Goal: Task Accomplishment & Management: Contribute content

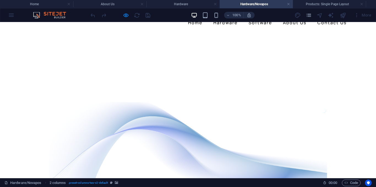
scroll to position [28, 0]
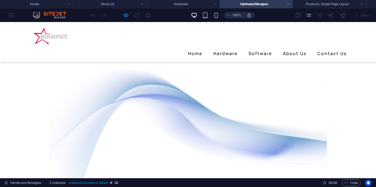
scroll to position [55, 0]
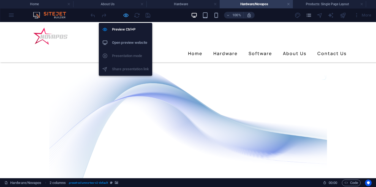
click at [126, 17] on icon "button" at bounding box center [126, 15] width 6 height 6
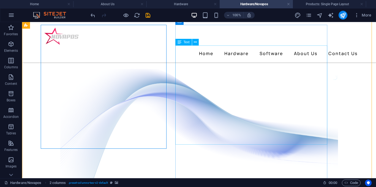
scroll to position [28, 0]
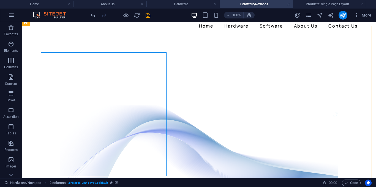
click at [131, 17] on div at bounding box center [121, 15] width 62 height 9
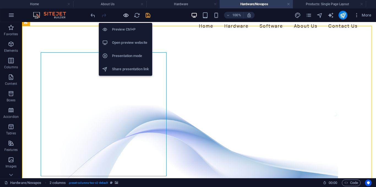
click at [127, 15] on icon "button" at bounding box center [126, 15] width 6 height 6
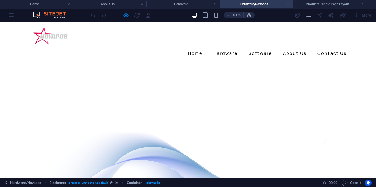
scroll to position [0, 0]
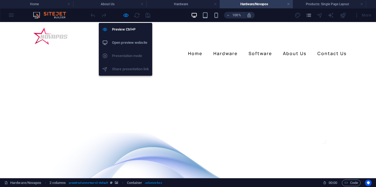
drag, startPoint x: 126, startPoint y: 14, endPoint x: 276, endPoint y: 13, distance: 150.4
click at [125, 14] on icon "button" at bounding box center [126, 15] width 6 height 6
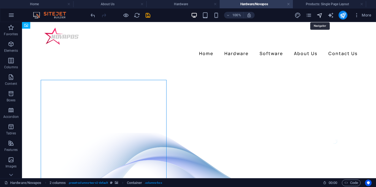
click at [321, 15] on icon "navigator" at bounding box center [320, 15] width 6 height 6
select select "16642278-en"
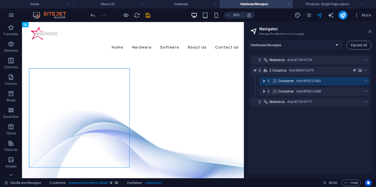
click at [371, 32] on icon at bounding box center [370, 31] width 3 height 4
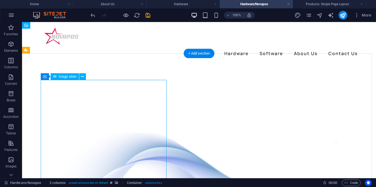
drag, startPoint x: 35, startPoint y: 59, endPoint x: 32, endPoint y: 59, distance: 3.0
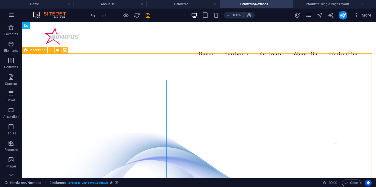
click at [66, 52] on icon at bounding box center [65, 50] width 4 height 6
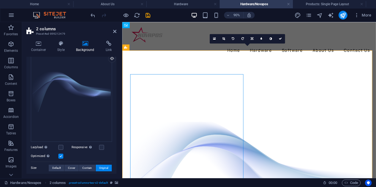
scroll to position [83, 0]
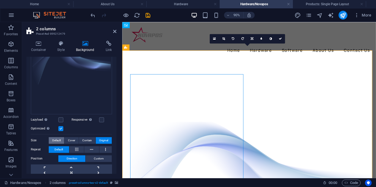
click at [57, 142] on span "Default" at bounding box center [56, 140] width 9 height 7
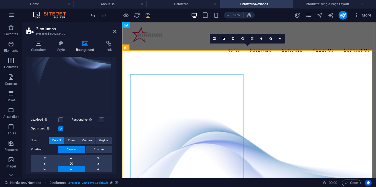
click at [72, 136] on div "Drag files here, click to choose files or select files from Files or our free s…" at bounding box center [71, 96] width 81 height 151
click at [100, 118] on label at bounding box center [101, 119] width 5 height 5
click at [0, 0] on input "Responsive Automatically load retina image and smartphone optimized sizes." at bounding box center [0, 0] width 0 height 0
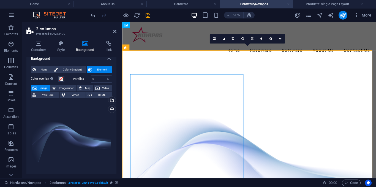
scroll to position [0, 0]
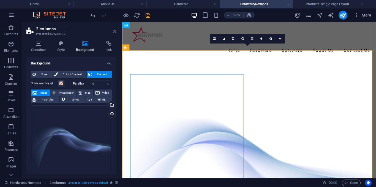
click at [113, 31] on icon at bounding box center [114, 31] width 3 height 4
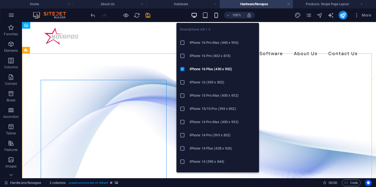
click at [216, 16] on icon "button" at bounding box center [216, 15] width 6 height 6
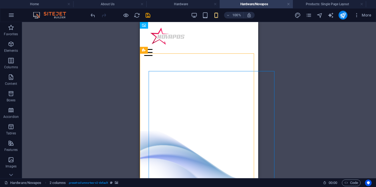
click at [199, 17] on div "100%" at bounding box center [223, 15] width 64 height 9
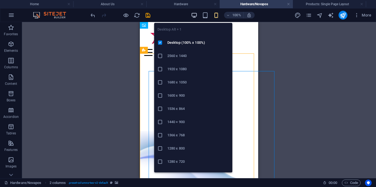
click at [196, 17] on icon "button" at bounding box center [194, 15] width 6 height 6
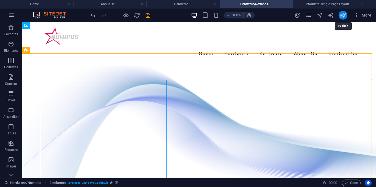
click at [343, 15] on icon "publish" at bounding box center [343, 15] width 6 height 6
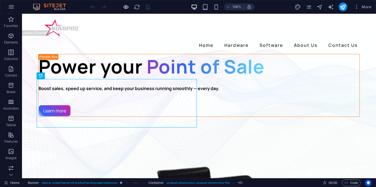
drag, startPoint x: 119, startPoint y: 3, endPoint x: 123, endPoint y: 5, distance: 4.2
click at [120, 3] on div at bounding box center [121, 6] width 62 height 9
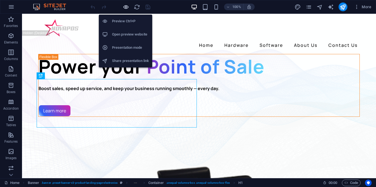
click at [124, 6] on icon "button" at bounding box center [126, 7] width 6 height 6
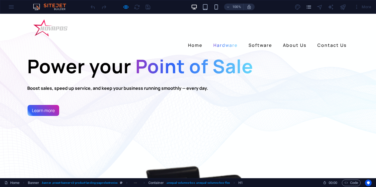
click at [232, 41] on link "Hardware" at bounding box center [225, 45] width 29 height 9
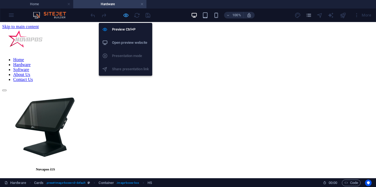
click at [123, 14] on icon "button" at bounding box center [126, 15] width 6 height 6
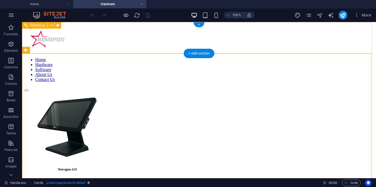
click at [74, 45] on div at bounding box center [199, 41] width 350 height 24
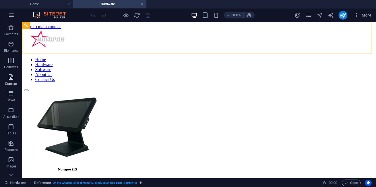
click at [17, 78] on span "Content" at bounding box center [11, 80] width 22 height 13
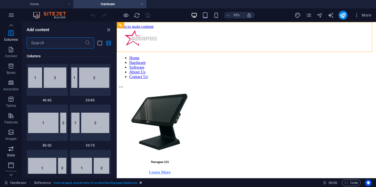
scroll to position [83, 0]
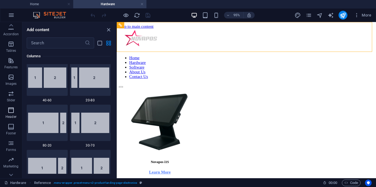
click at [15, 110] on span "Header" at bounding box center [11, 113] width 22 height 13
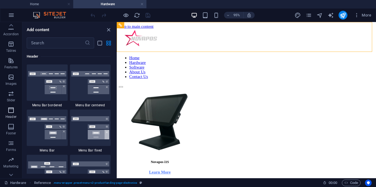
scroll to position [3317, 0]
click at [13, 96] on icon "button" at bounding box center [11, 93] width 7 height 7
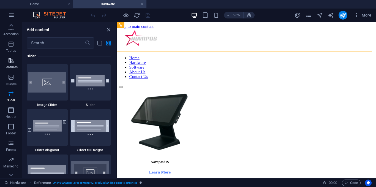
scroll to position [0, 0]
click at [15, 84] on p "Content" at bounding box center [11, 84] width 12 height 4
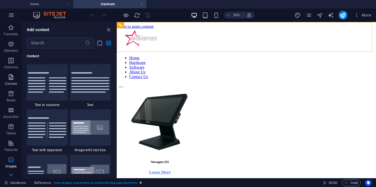
scroll to position [964, 0]
click at [88, 86] on img at bounding box center [90, 82] width 38 height 20
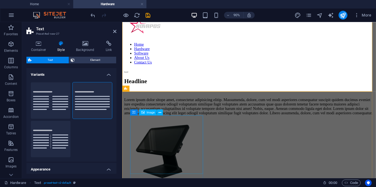
scroll to position [0, 0]
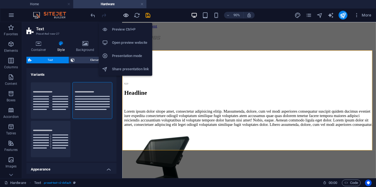
click at [126, 13] on icon "button" at bounding box center [126, 15] width 6 height 6
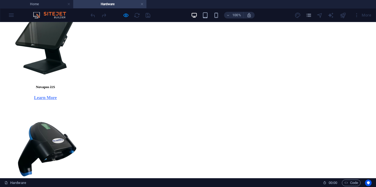
scroll to position [138, 0]
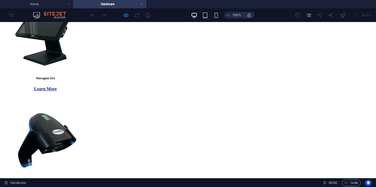
click at [57, 91] on strong "Learn More" at bounding box center [45, 88] width 23 height 5
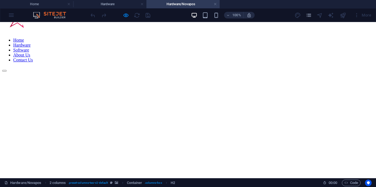
scroll to position [28, 0]
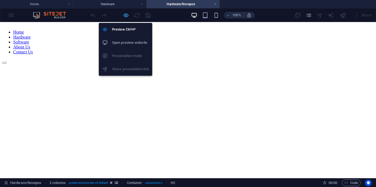
click at [127, 15] on icon "button" at bounding box center [126, 15] width 6 height 6
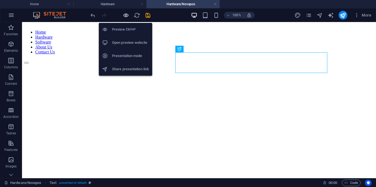
click at [124, 17] on icon "button" at bounding box center [126, 15] width 6 height 6
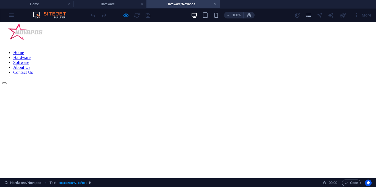
scroll to position [0, 0]
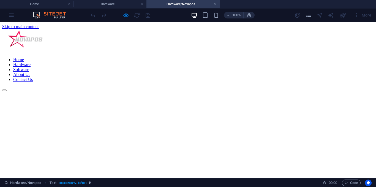
click at [31, 62] on link "Hardware" at bounding box center [21, 64] width 17 height 5
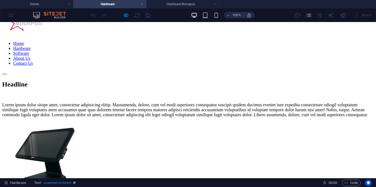
scroll to position [9, 0]
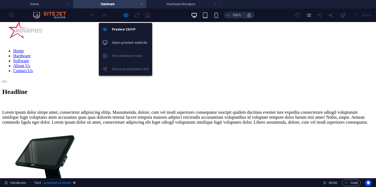
drag, startPoint x: 126, startPoint y: 17, endPoint x: 101, endPoint y: 45, distance: 36.8
click at [126, 17] on icon "button" at bounding box center [126, 15] width 6 height 6
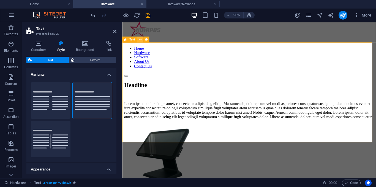
click at [137, 41] on button at bounding box center [140, 39] width 6 height 6
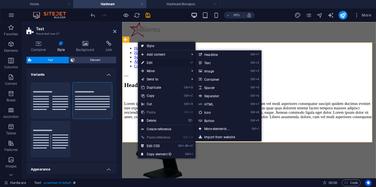
click at [149, 63] on link "⏎ Edit" at bounding box center [156, 63] width 37 height 8
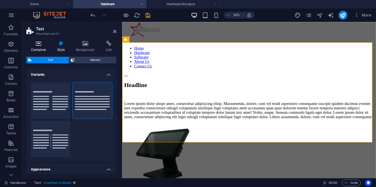
click at [39, 52] on h4 "Container" at bounding box center [39, 47] width 26 height 12
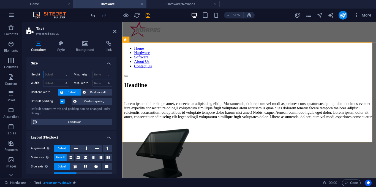
click at [56, 73] on select "Default px rem % vh vw" at bounding box center [57, 74] width 26 height 7
select select "px"
click at [61, 71] on select "Default px rem % vh vw" at bounding box center [57, 74] width 26 height 7
type input "403"
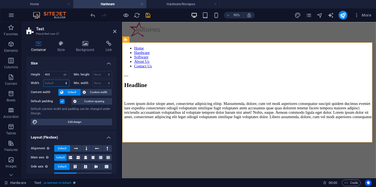
click at [55, 82] on select "Default px rem % em vh vw" at bounding box center [57, 83] width 26 height 7
select select "px"
click at [61, 80] on select "Default px rem % em vh vw" at bounding box center [57, 83] width 26 height 7
type input "1009"
click at [55, 76] on input "403" at bounding box center [57, 74] width 26 height 7
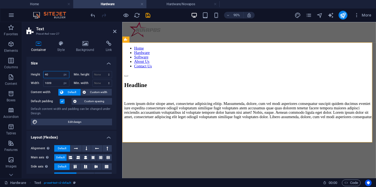
type input "4"
type input "305"
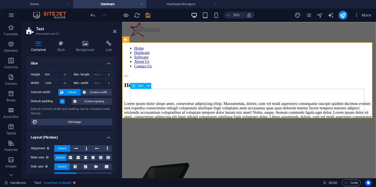
click at [368, 127] on div "Lorem ipsum dolor sitope amet, consectetur adipisicing elitip. Massumenda, dolo…" at bounding box center [263, 120] width 278 height 20
click at [362, 126] on div "Lorem ipsum dolor sitope amet, consectetur adipisicing elitip. Massumenda, dolo…" at bounding box center [263, 120] width 278 height 20
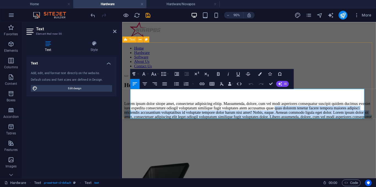
drag, startPoint x: 361, startPoint y: 126, endPoint x: 123, endPoint y: 112, distance: 238.3
click at [124, 112] on div "Headline Lorem ipsum dolor sitope amet, consectetur adipisicing elitip. [PERSON…" at bounding box center [263, 130] width 278 height 84
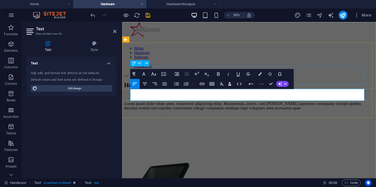
click at [372, 88] on div "Headline" at bounding box center [263, 91] width 278 height 7
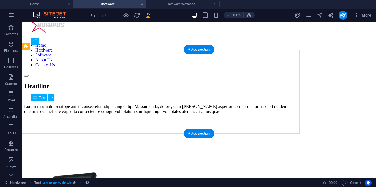
scroll to position [0, 0]
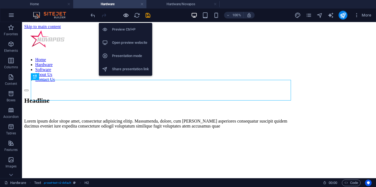
click at [128, 15] on icon "button" at bounding box center [126, 15] width 6 height 6
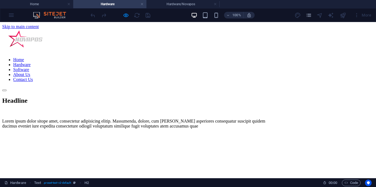
click at [29, 67] on link "Software" at bounding box center [21, 69] width 16 height 5
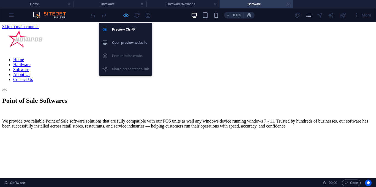
click at [129, 17] on icon "button" at bounding box center [126, 15] width 6 height 6
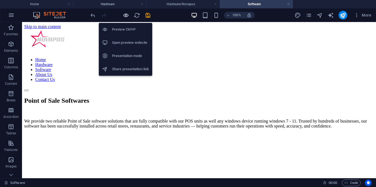
click at [128, 16] on icon "button" at bounding box center [126, 15] width 6 height 6
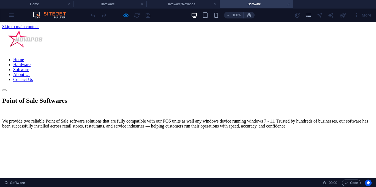
click at [31, 62] on link "Hardware" at bounding box center [21, 64] width 17 height 5
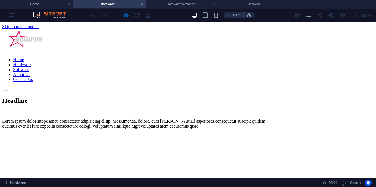
click at [29, 67] on link "Software" at bounding box center [21, 69] width 16 height 5
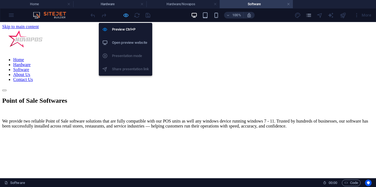
click at [128, 16] on icon "button" at bounding box center [126, 15] width 6 height 6
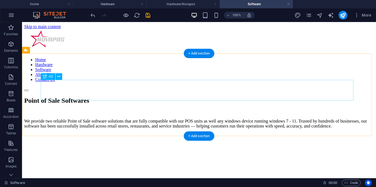
click at [96, 97] on div "Point of Sale Softwares" at bounding box center [199, 100] width 350 height 7
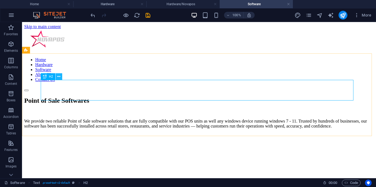
click at [60, 75] on icon at bounding box center [58, 77] width 3 height 6
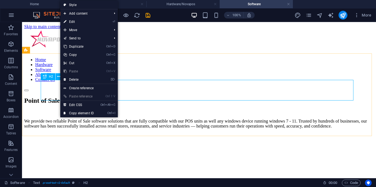
click at [47, 76] on div "H2" at bounding box center [48, 76] width 15 height 7
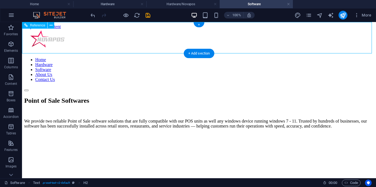
drag, startPoint x: 234, startPoint y: 37, endPoint x: 231, endPoint y: 40, distance: 3.7
click at [231, 57] on nav "Home Hardware Software About Us Contact Us" at bounding box center [199, 69] width 350 height 25
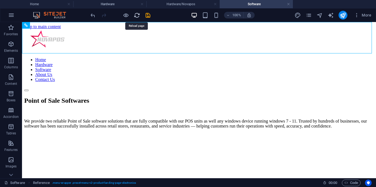
click at [137, 15] on icon "reload" at bounding box center [137, 15] width 6 height 6
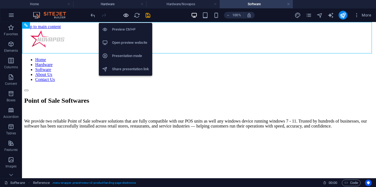
click at [128, 17] on icon "button" at bounding box center [126, 15] width 6 height 6
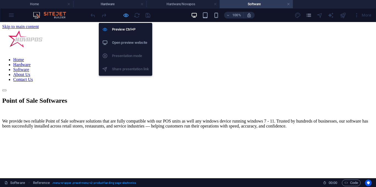
click at [128, 17] on icon "button" at bounding box center [126, 15] width 6 height 6
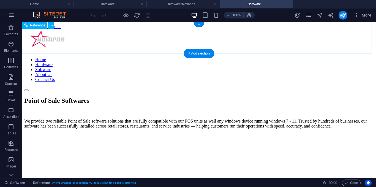
click at [243, 57] on nav "Home Hardware Software About Us Contact Us" at bounding box center [199, 69] width 350 height 25
click at [130, 16] on div at bounding box center [121, 15] width 62 height 9
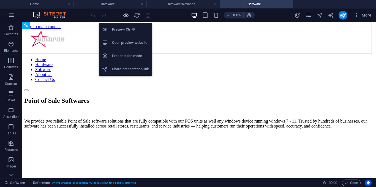
click at [128, 16] on icon "button" at bounding box center [126, 15] width 6 height 6
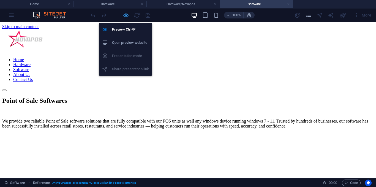
click at [128, 16] on icon "button" at bounding box center [126, 15] width 6 height 6
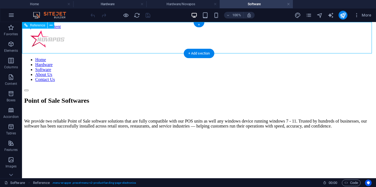
click at [233, 57] on nav "Home Hardware Software About Us Contact Us" at bounding box center [199, 69] width 350 height 25
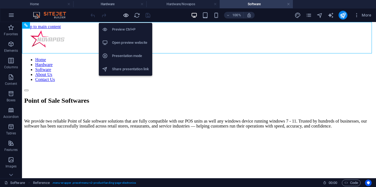
click at [125, 16] on icon "button" at bounding box center [126, 15] width 6 height 6
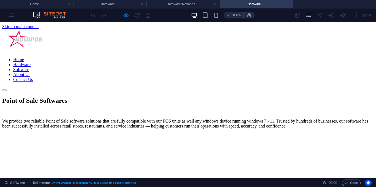
click at [31, 62] on link "Hardware" at bounding box center [21, 64] width 17 height 5
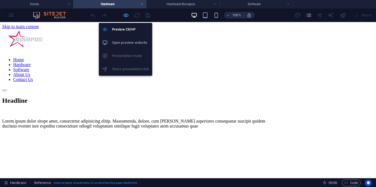
drag, startPoint x: 126, startPoint y: 15, endPoint x: 124, endPoint y: 12, distance: 4.2
click at [127, 11] on div at bounding box center [121, 15] width 62 height 9
click at [129, 12] on icon "button" at bounding box center [126, 15] width 6 height 6
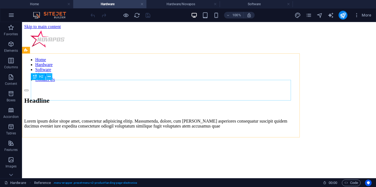
click at [48, 77] on icon at bounding box center [49, 77] width 3 height 6
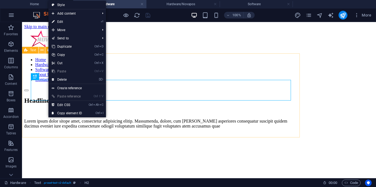
click at [44, 52] on button at bounding box center [42, 50] width 7 height 7
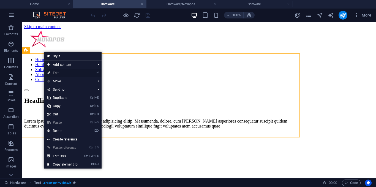
click at [59, 71] on link "⏎ Edit" at bounding box center [62, 73] width 37 height 8
select select "px"
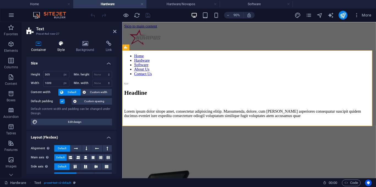
click at [60, 44] on icon at bounding box center [61, 44] width 17 height 6
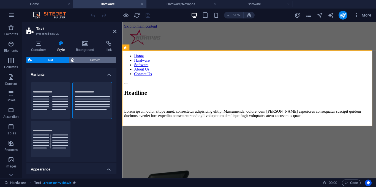
click at [91, 62] on span "Element" at bounding box center [95, 60] width 39 height 7
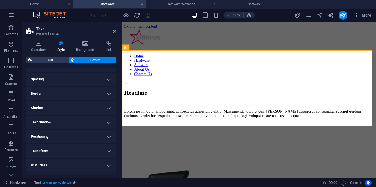
scroll to position [68, 0]
click at [57, 122] on h4 "Transform" at bounding box center [71, 124] width 90 height 13
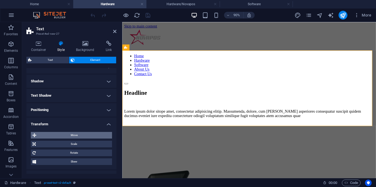
click at [78, 136] on span "Move" at bounding box center [74, 135] width 72 height 7
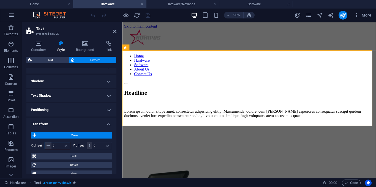
click at [60, 146] on input "0" at bounding box center [61, 145] width 18 height 7
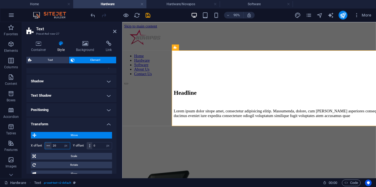
type input "2"
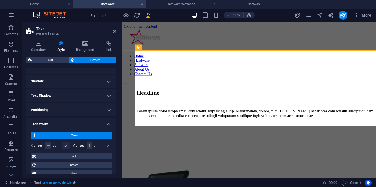
type input "5"
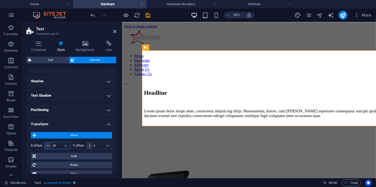
type input "80"
click at [116, 32] on aside "Text Preset #ed-new-27 Container Style Background Link Size Height 305 Default …" at bounding box center [72, 100] width 100 height 156
click at [116, 32] on icon at bounding box center [114, 31] width 3 height 4
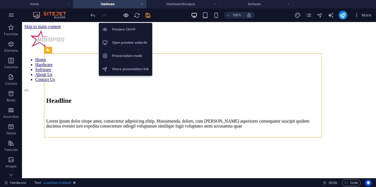
click at [128, 15] on icon "button" at bounding box center [126, 15] width 6 height 6
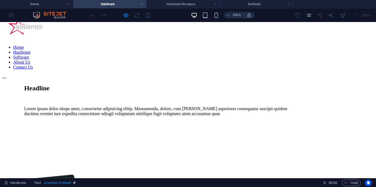
scroll to position [0, 0]
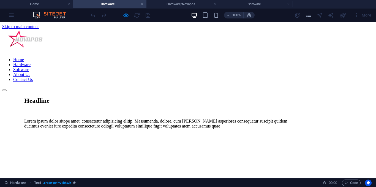
click at [29, 67] on link "Software" at bounding box center [21, 69] width 16 height 5
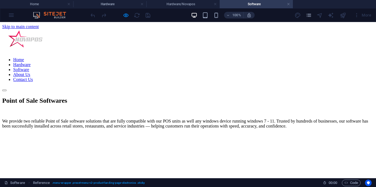
click at [209, 57] on ul "Home Hardware Software About Us Contact Us" at bounding box center [188, 69] width 372 height 25
click at [31, 62] on link "Hardware" at bounding box center [21, 64] width 17 height 5
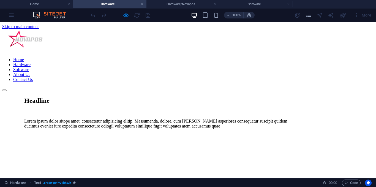
click at [29, 67] on link "Software" at bounding box center [21, 69] width 16 height 5
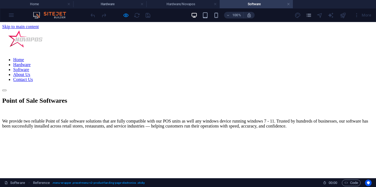
click at [31, 62] on link "Hardware" at bounding box center [21, 64] width 17 height 5
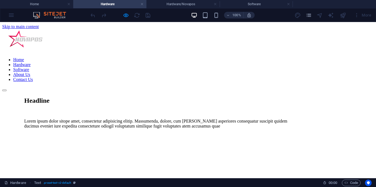
click at [29, 67] on link "Software" at bounding box center [21, 69] width 16 height 5
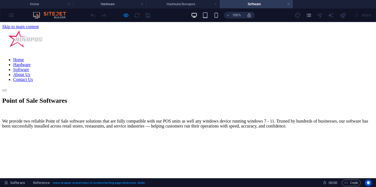
click at [31, 62] on link "Hardware" at bounding box center [21, 64] width 17 height 5
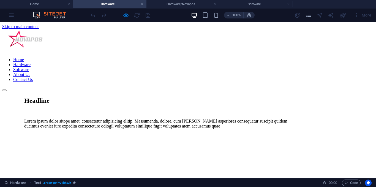
click at [29, 67] on link "Software" at bounding box center [21, 69] width 16 height 5
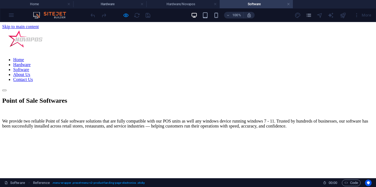
click at [31, 62] on link "Hardware" at bounding box center [21, 64] width 17 height 5
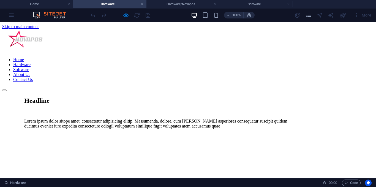
click at [29, 67] on link "Software" at bounding box center [21, 69] width 16 height 5
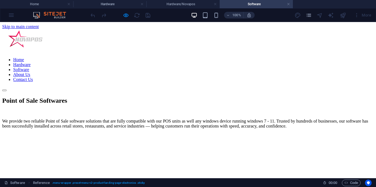
click at [31, 62] on link "Hardware" at bounding box center [21, 64] width 17 height 5
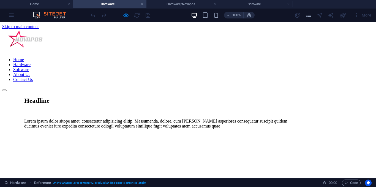
click at [111, 97] on h2 "Headline" at bounding box center [163, 100] width 278 height 7
drag, startPoint x: 111, startPoint y: 89, endPoint x: 95, endPoint y: 96, distance: 18.1
click at [111, 97] on h2 "Headline" at bounding box center [163, 100] width 278 height 7
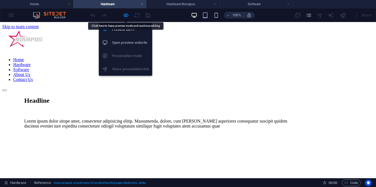
drag, startPoint x: 127, startPoint y: 17, endPoint x: 108, endPoint y: 61, distance: 47.7
click at [127, 16] on icon "button" at bounding box center [126, 15] width 6 height 6
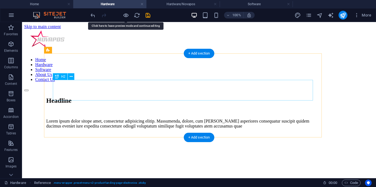
click at [118, 97] on div "Headline" at bounding box center [185, 100] width 278 height 7
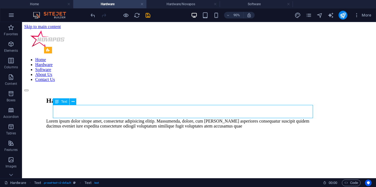
click at [223, 119] on div "Lorem ipsum dolor sitope amet, consectetur adipisicing elitip. Massumenda, dolo…" at bounding box center [185, 124] width 278 height 10
click at [286, 119] on div "Lorem ipsum dolor sitope amet, consectetur adipisicing elitip. Massumenda, dolo…" at bounding box center [185, 124] width 278 height 10
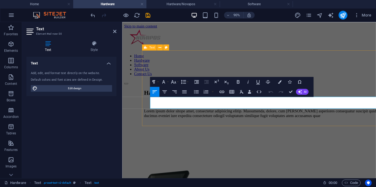
click at [328, 119] on div "Hardware Lorem ipsum dolor sitope amet, consectetur adipisicing elitip. Massume…" at bounding box center [286, 139] width 278 height 84
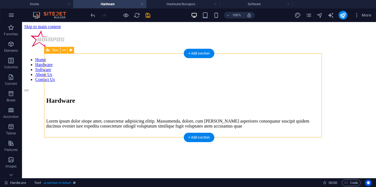
click at [306, 119] on div "Lorem ipsum dolor sitope amet, consectetur adipisicing elitip. Massumenda, dolo…" at bounding box center [185, 124] width 278 height 10
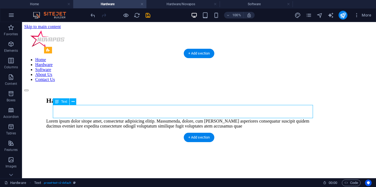
click at [306, 119] on div "Lorem ipsum dolor sitope amet, consectetur adipisicing elitip. Massumenda, dolo…" at bounding box center [185, 124] width 278 height 10
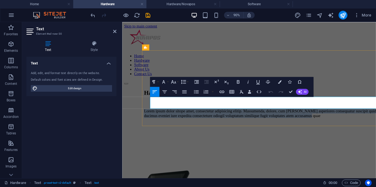
drag, startPoint x: 390, startPoint y: 115, endPoint x: 151, endPoint y: 109, distance: 238.8
click at [151, 109] on div "Hardware Lorem ipsum dolor sitope amet, consectetur adipisicing elitip. Massume…" at bounding box center [286, 139] width 278 height 84
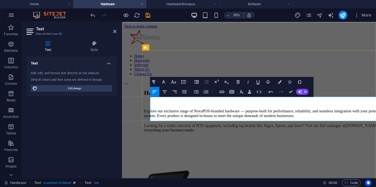
drag, startPoint x: 189, startPoint y: 128, endPoint x: 210, endPoint y: 128, distance: 20.4
click at [192, 133] on p "Looking for a wider selection of POS equipment, including top brands like Argox…" at bounding box center [286, 139] width 278 height 12
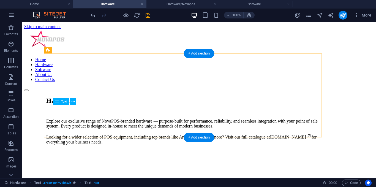
click at [136, 119] on div "Explore our exclusive range of NovaPOS-branded hardware — purpose-built for per…" at bounding box center [185, 132] width 278 height 26
click at [135, 119] on div "Explore our exclusive range of NovaPOS-branded hardware — purpose-built for per…" at bounding box center [185, 132] width 278 height 26
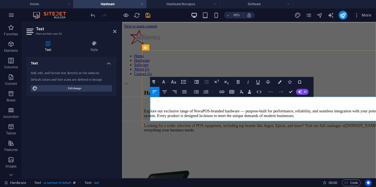
click at [232, 119] on p "Explore our exclusive range of NovaPOS-branded hardware — purpose-built for per…" at bounding box center [286, 124] width 278 height 10
click at [236, 119] on p "Explore our exclusive range of NovaPOS-branded hardware — purpose-built for per…" at bounding box center [286, 124] width 278 height 10
click at [206, 119] on p "Explore our exclusive range of branded hardware — purpose-built for performance…" at bounding box center [286, 124] width 278 height 10
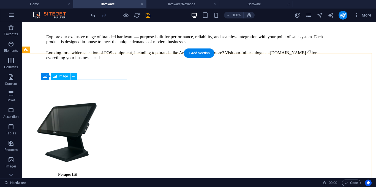
scroll to position [28, 0]
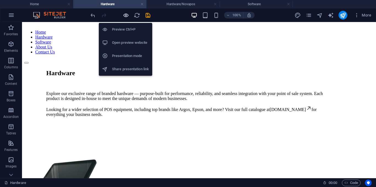
click at [126, 15] on icon "button" at bounding box center [126, 15] width 6 height 6
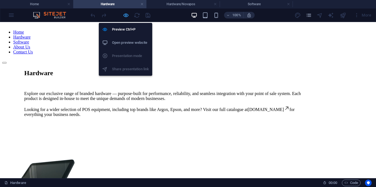
click at [125, 17] on icon "button" at bounding box center [126, 15] width 6 height 6
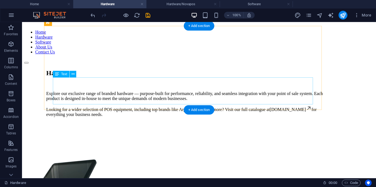
click at [76, 101] on div "Explore our exclusive range of branded hardware — purpose-built for performance…" at bounding box center [185, 104] width 278 height 26
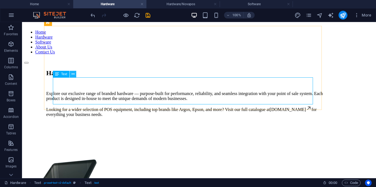
click at [73, 75] on icon at bounding box center [73, 74] width 3 height 6
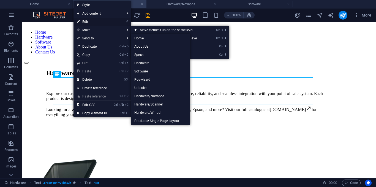
click at [91, 21] on link "⏎ Edit" at bounding box center [92, 22] width 37 height 8
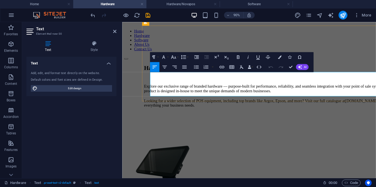
drag, startPoint x: 186, startPoint y: 101, endPoint x: 154, endPoint y: 98, distance: 32.0
click at [278, 58] on button "Colors" at bounding box center [279, 57] width 9 height 10
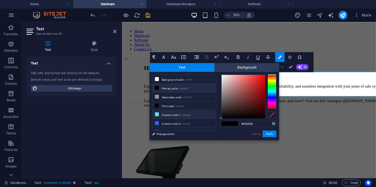
click at [157, 113] on icon at bounding box center [157, 114] width 4 height 4
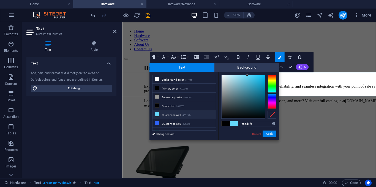
drag, startPoint x: 246, startPoint y: 74, endPoint x: 249, endPoint y: 76, distance: 3.5
click at [249, 76] on div "#66d9fb Supported formats #0852ed rgb(8, 82, 237) rgba(8, 82, 237, 90%) hsv(221…" at bounding box center [248, 146] width 61 height 148
type input "#439bb5"
drag, startPoint x: 246, startPoint y: 77, endPoint x: 249, endPoint y: 87, distance: 10.8
click at [249, 87] on div at bounding box center [249, 87] width 2 height 2
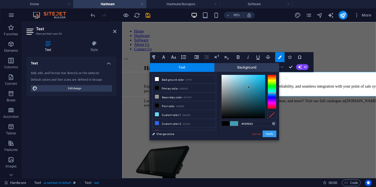
click at [265, 132] on button "Apply" at bounding box center [270, 134] width 14 height 7
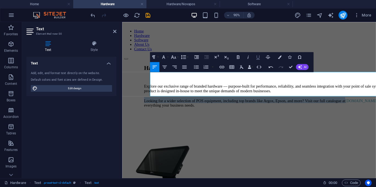
click at [257, 56] on icon "button" at bounding box center [258, 57] width 4 height 4
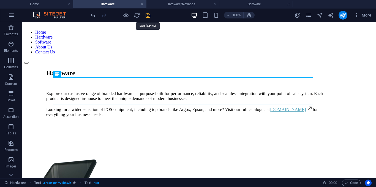
click at [148, 15] on icon "save" at bounding box center [148, 15] width 6 height 6
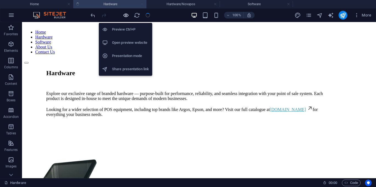
click at [124, 15] on icon "button" at bounding box center [126, 15] width 6 height 6
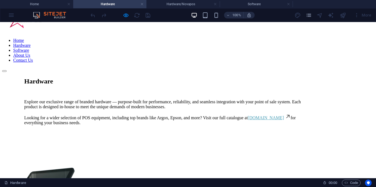
scroll to position [0, 0]
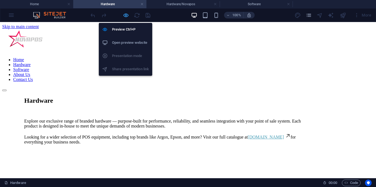
drag, startPoint x: 126, startPoint y: 14, endPoint x: 77, endPoint y: 56, distance: 64.3
click at [126, 14] on icon "button" at bounding box center [126, 15] width 6 height 6
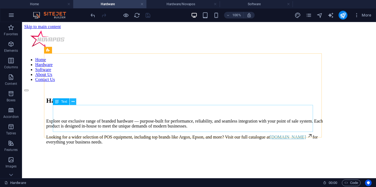
click at [72, 102] on icon at bounding box center [73, 102] width 3 height 6
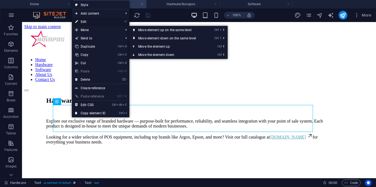
click at [87, 21] on link "⏎ Edit" at bounding box center [90, 22] width 37 height 8
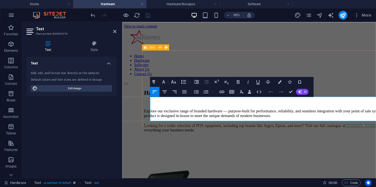
drag, startPoint x: 185, startPoint y: 128, endPoint x: 151, endPoint y: 129, distance: 34.2
click at [151, 129] on div "Hardware Explore our exclusive range of branded hardware — purpose-built for pe…" at bounding box center [286, 139] width 278 height 84
click at [223, 92] on icon "button" at bounding box center [222, 92] width 6 height 6
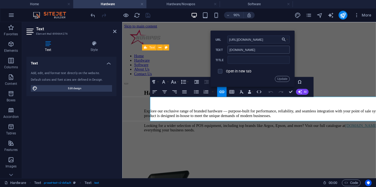
type input "[URL][DOMAIN_NAME]"
click at [256, 53] on input "[DOMAIN_NAME]" at bounding box center [259, 50] width 62 height 8
click at [251, 57] on input "text" at bounding box center [259, 60] width 62 height 8
type input "Poswizard Website"
click at [286, 76] on button "Update" at bounding box center [282, 79] width 15 height 6
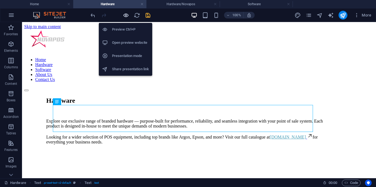
click at [128, 16] on icon "button" at bounding box center [126, 15] width 6 height 6
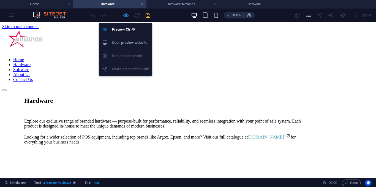
click at [127, 16] on icon "button" at bounding box center [126, 15] width 6 height 6
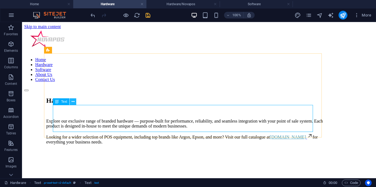
click at [75, 101] on button at bounding box center [73, 101] width 7 height 7
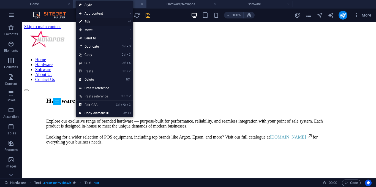
click at [92, 21] on link "⏎ Edit" at bounding box center [94, 22] width 37 height 8
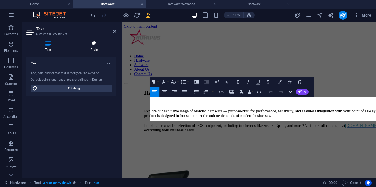
click at [88, 47] on h4 "Style" at bounding box center [94, 47] width 45 height 12
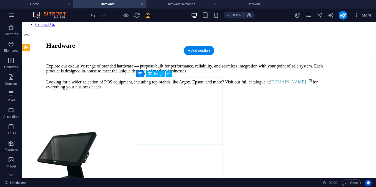
scroll to position [83, 0]
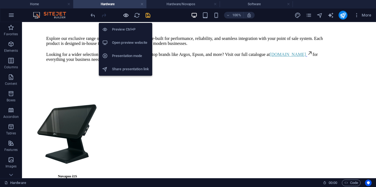
click at [128, 18] on icon "button" at bounding box center [126, 15] width 6 height 6
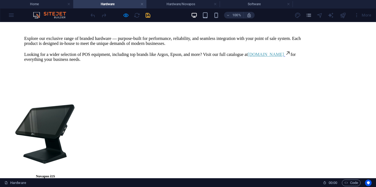
click at [57, 185] on strong "Learn More" at bounding box center [45, 187] width 23 height 5
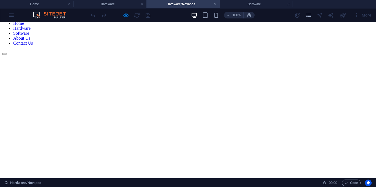
scroll to position [28, 0]
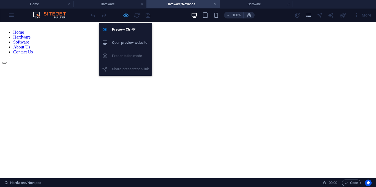
click at [124, 17] on icon "button" at bounding box center [126, 15] width 6 height 6
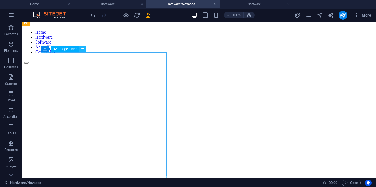
click at [85, 51] on button at bounding box center [82, 49] width 7 height 7
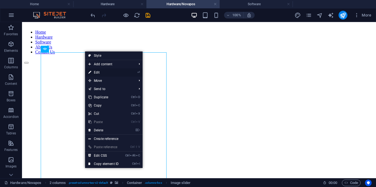
click at [96, 71] on link "⏎ Edit" at bounding box center [103, 72] width 37 height 8
select select "fade"
select select "ms"
select select "s"
select select "progressive"
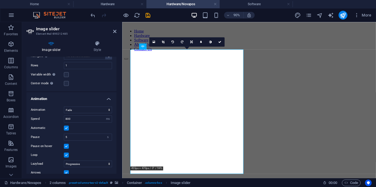
scroll to position [252, 0]
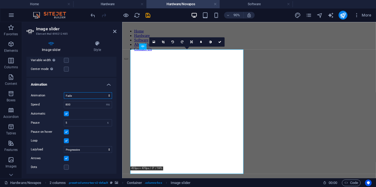
click at [99, 95] on select "Slide Fade" at bounding box center [88, 95] width 48 height 7
select select "slide"
click at [64, 92] on select "Slide Fade" at bounding box center [88, 95] width 48 height 7
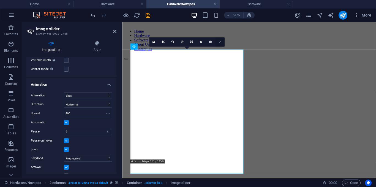
click at [220, 43] on icon at bounding box center [219, 41] width 3 height 3
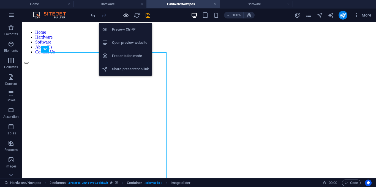
click at [127, 17] on icon "button" at bounding box center [126, 15] width 6 height 6
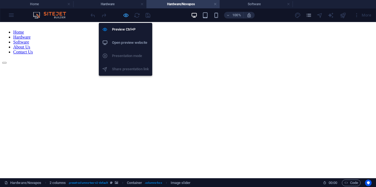
click at [125, 15] on icon "button" at bounding box center [126, 15] width 6 height 6
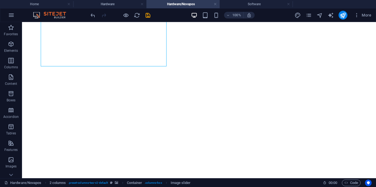
scroll to position [165, 0]
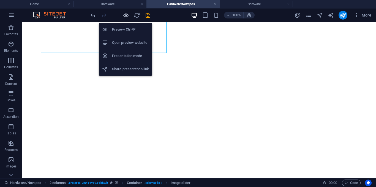
click at [124, 18] on icon "button" at bounding box center [126, 15] width 6 height 6
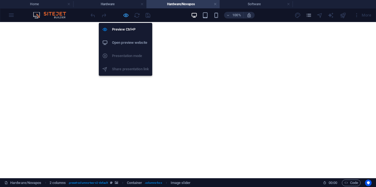
drag, startPoint x: 123, startPoint y: 13, endPoint x: 108, endPoint y: 56, distance: 45.6
click at [123, 13] on icon "button" at bounding box center [126, 15] width 6 height 6
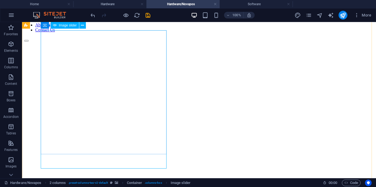
scroll to position [0, 0]
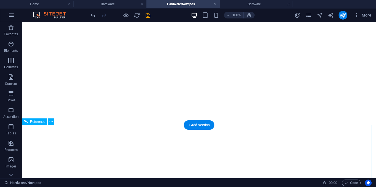
scroll to position [220, 0]
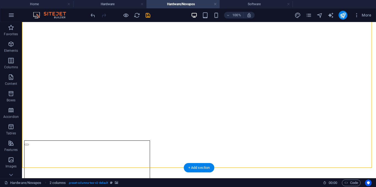
scroll to position [128, 0]
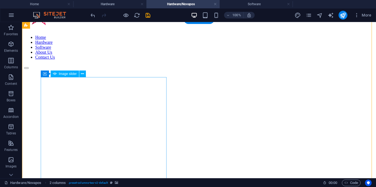
scroll to position [0, 0]
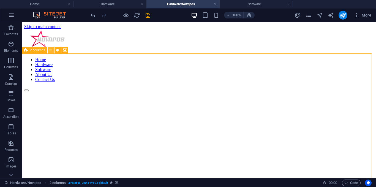
click at [51, 51] on icon at bounding box center [50, 50] width 3 height 6
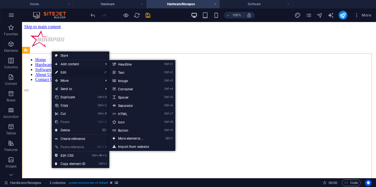
click at [63, 71] on link "⏎ Edit" at bounding box center [70, 72] width 37 height 8
select select "px"
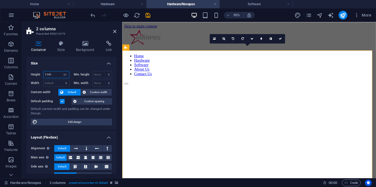
click at [56, 72] on input "1141" at bounding box center [57, 74] width 26 height 7
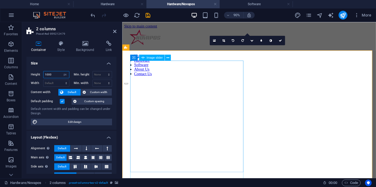
type input "1000"
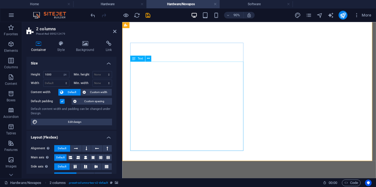
scroll to position [138, 0]
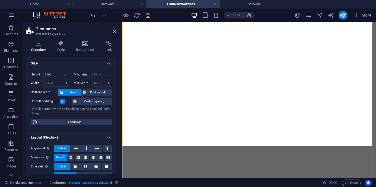
click at [112, 32] on header "2 columns Preset #ed-899212479" at bounding box center [71, 29] width 90 height 14
click at [113, 32] on icon at bounding box center [114, 31] width 3 height 4
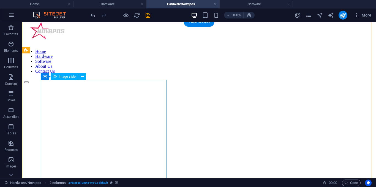
scroll to position [0, 0]
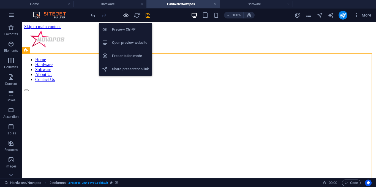
click at [126, 14] on icon "button" at bounding box center [126, 15] width 6 height 6
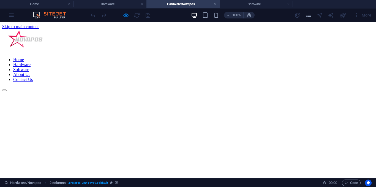
click at [31, 62] on link "Hardware" at bounding box center [21, 64] width 17 height 5
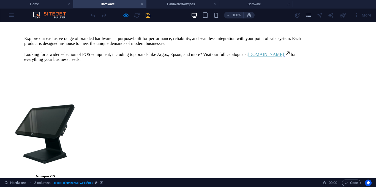
click at [57, 185] on strong "Learn More" at bounding box center [45, 187] width 23 height 5
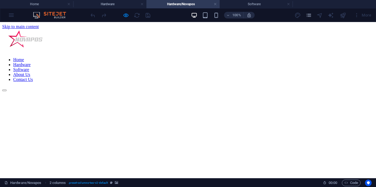
click at [31, 62] on link "Hardware" at bounding box center [21, 64] width 17 height 5
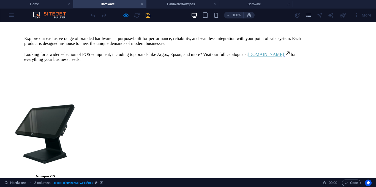
click at [57, 184] on link "Learn More" at bounding box center [45, 186] width 23 height 5
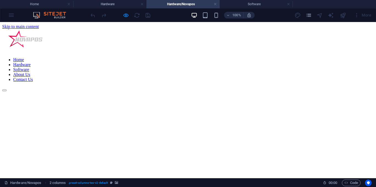
click at [29, 67] on link "Software" at bounding box center [21, 69] width 16 height 5
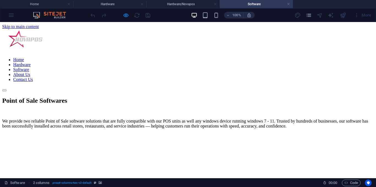
click at [31, 62] on link "Hardware" at bounding box center [21, 64] width 17 height 5
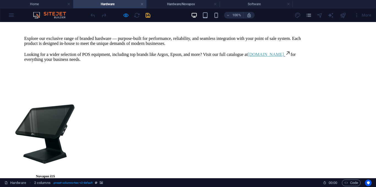
click at [57, 185] on strong "Learn More" at bounding box center [45, 187] width 23 height 5
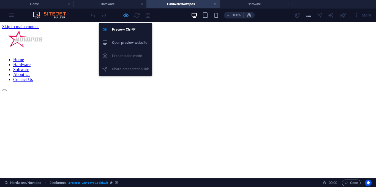
click at [125, 16] on icon "button" at bounding box center [126, 15] width 6 height 6
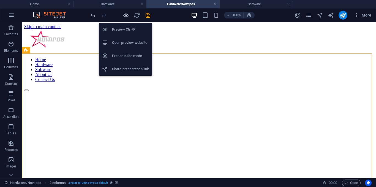
click at [128, 15] on icon "button" at bounding box center [126, 15] width 6 height 6
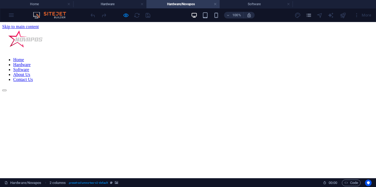
click at [31, 62] on link "Hardware" at bounding box center [21, 64] width 17 height 5
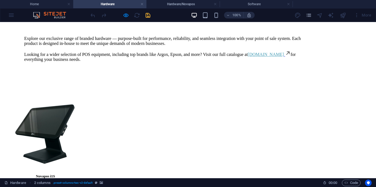
click at [57, 185] on strong "Learn More" at bounding box center [45, 187] width 23 height 5
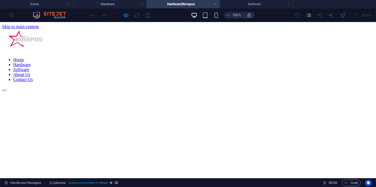
click at [24, 57] on link "Home" at bounding box center [18, 59] width 11 height 5
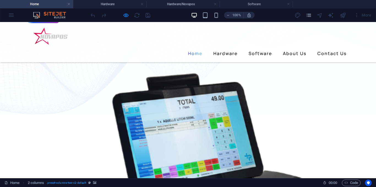
scroll to position [83, 0]
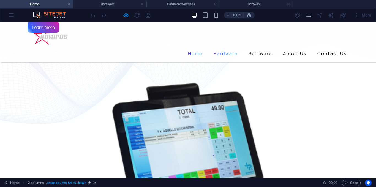
click at [225, 49] on link "Hardware" at bounding box center [225, 53] width 29 height 9
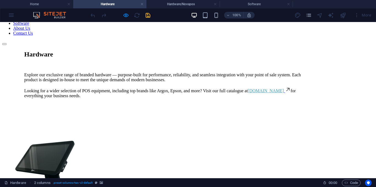
scroll to position [55, 0]
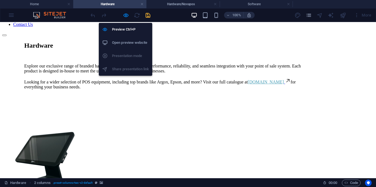
drag, startPoint x: 124, startPoint y: 16, endPoint x: 115, endPoint y: 43, distance: 28.9
click at [124, 16] on icon "button" at bounding box center [126, 15] width 6 height 6
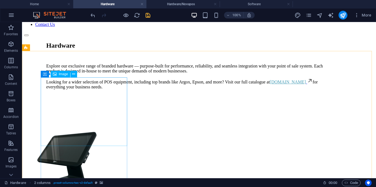
click at [78, 75] on div "Container Image" at bounding box center [61, 74] width 40 height 7
click at [73, 74] on icon at bounding box center [73, 74] width 3 height 6
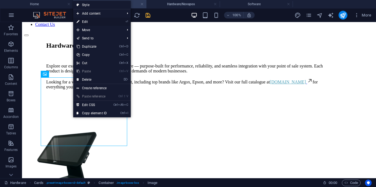
click at [91, 23] on link "⏎ Edit" at bounding box center [91, 22] width 37 height 8
select select "px"
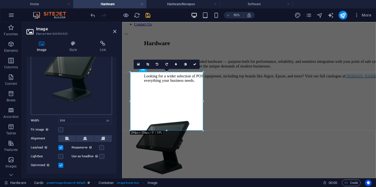
scroll to position [49, 0]
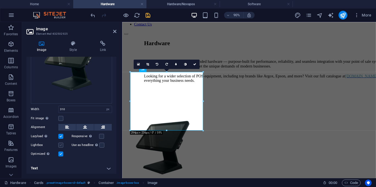
click at [63, 146] on label at bounding box center [60, 145] width 5 height 5
click at [0, 0] on input "Lightbox" at bounding box center [0, 0] width 0 height 0
click at [59, 144] on label at bounding box center [60, 145] width 5 height 5
click at [0, 0] on input "Lightbox" at bounding box center [0, 0] width 0 height 0
click at [59, 144] on label at bounding box center [60, 145] width 5 height 5
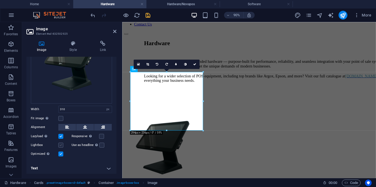
click at [0, 0] on input "Lightbox" at bounding box center [0, 0] width 0 height 0
click at [192, 65] on link at bounding box center [194, 63] width 9 height 9
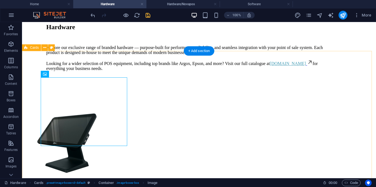
scroll to position [83, 0]
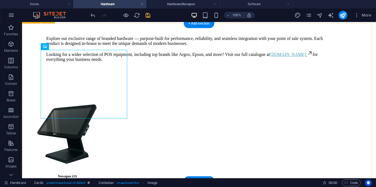
drag, startPoint x: 324, startPoint y: 111, endPoint x: 319, endPoint y: 109, distance: 5.0
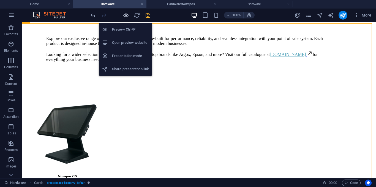
click at [126, 13] on icon "button" at bounding box center [126, 15] width 6 height 6
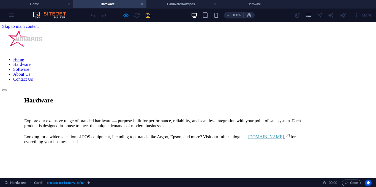
scroll to position [0, 0]
click at [122, 16] on div at bounding box center [121, 15] width 62 height 9
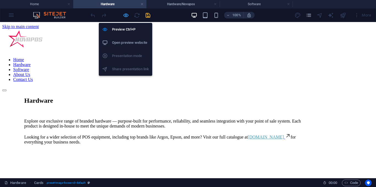
click at [125, 15] on icon "button" at bounding box center [126, 15] width 6 height 6
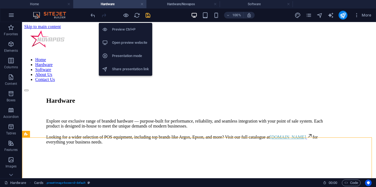
scroll to position [55, 0]
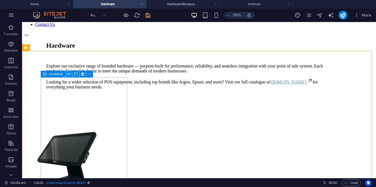
click at [69, 75] on icon at bounding box center [68, 74] width 3 height 6
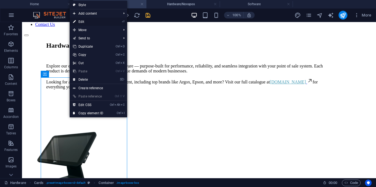
click at [90, 19] on link "⏎ Edit" at bounding box center [88, 22] width 37 height 8
select select "px"
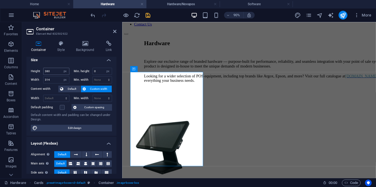
scroll to position [0, 0]
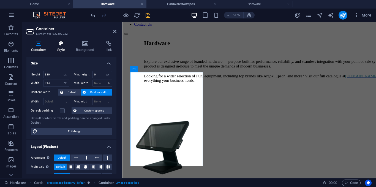
click at [59, 49] on h4 "Style" at bounding box center [62, 47] width 19 height 12
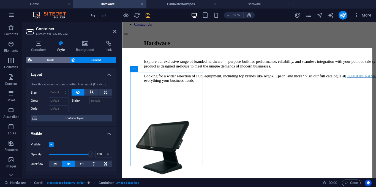
click at [42, 60] on span "Cards" at bounding box center [50, 60] width 35 height 7
select select "rem"
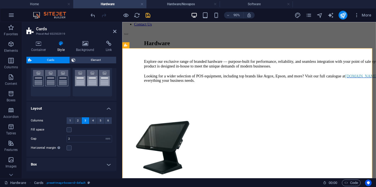
scroll to position [42, 0]
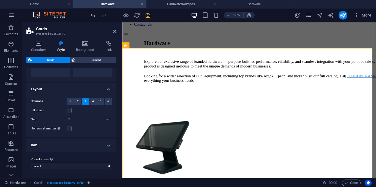
click at [80, 164] on select "border default Add preset class" at bounding box center [71, 166] width 81 height 7
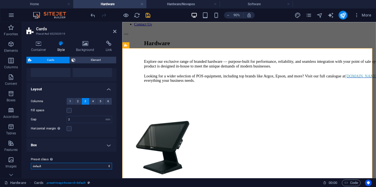
select select "preset-image-boxes-v3-border"
click at [31, 163] on select "border default Add preset class" at bounding box center [71, 166] width 81 height 7
click at [89, 147] on h4 "Box" at bounding box center [71, 145] width 90 height 13
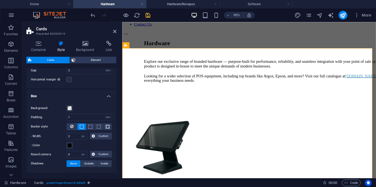
scroll to position [112, 0]
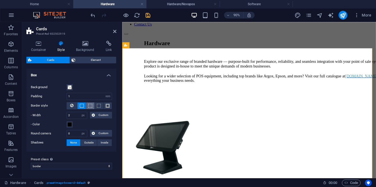
click at [89, 107] on span at bounding box center [90, 106] width 4 height 4
click at [99, 108] on button at bounding box center [99, 105] width 8 height 7
click at [81, 107] on span at bounding box center [82, 106] width 4 height 4
drag, startPoint x: 82, startPoint y: 116, endPoint x: 79, endPoint y: 116, distance: 2.8
click at [82, 116] on select "px rem vh vw Custom" at bounding box center [83, 115] width 8 height 7
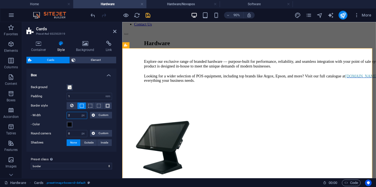
click at [74, 116] on input "2" at bounding box center [77, 115] width 20 height 7
type input "1"
type input "5"
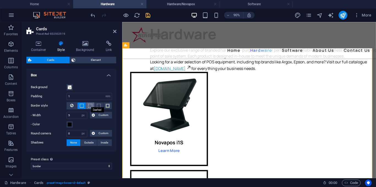
click at [88, 106] on span at bounding box center [90, 106] width 4 height 4
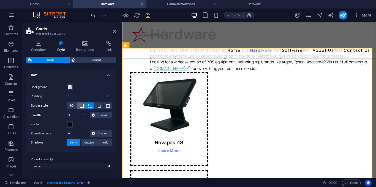
click at [82, 108] on button at bounding box center [81, 105] width 8 height 7
click at [78, 115] on input "5" at bounding box center [77, 115] width 20 height 7
type input "1"
click at [71, 125] on span at bounding box center [69, 124] width 4 height 4
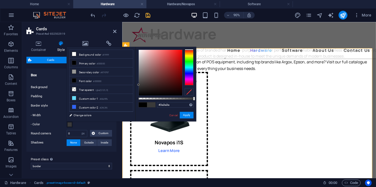
type input "#3d3d3d"
drag, startPoint x: 140, startPoint y: 92, endPoint x: 137, endPoint y: 84, distance: 8.5
click at [137, 84] on div "#3d3d3d Supported formats #0852ed rgb(8, 82, 237) rgba(8, 82, 237, 90%) hsv(221…" at bounding box center [166, 124] width 61 height 155
click at [190, 113] on button "Apply" at bounding box center [187, 115] width 14 height 7
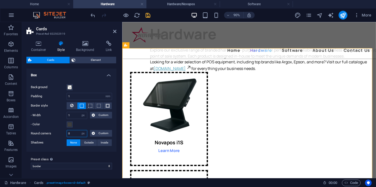
click at [77, 134] on input "0" at bounding box center [77, 133] width 20 height 7
type input "0"
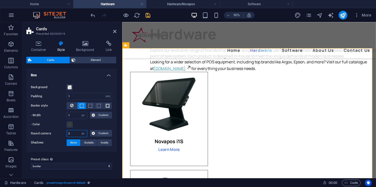
type input "2"
click at [76, 134] on input "2" at bounding box center [77, 133] width 20 height 7
type input "10"
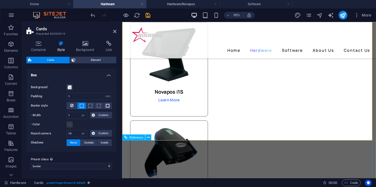
scroll to position [0, 0]
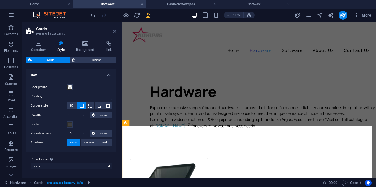
click at [115, 32] on icon at bounding box center [114, 31] width 3 height 4
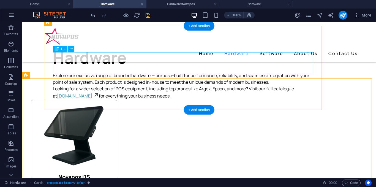
scroll to position [28, 0]
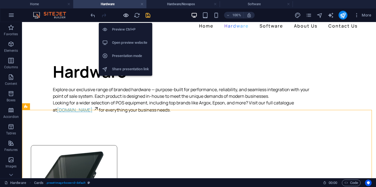
click at [127, 15] on icon "button" at bounding box center [126, 15] width 6 height 6
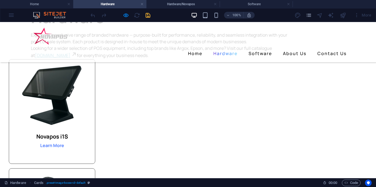
scroll to position [83, 0]
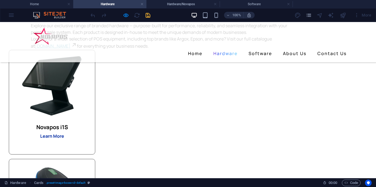
click at [64, 136] on strong "Learn More" at bounding box center [52, 136] width 24 height 6
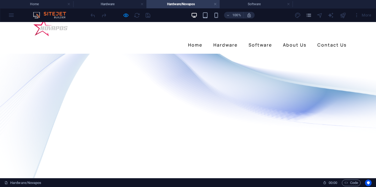
scroll to position [0, 0]
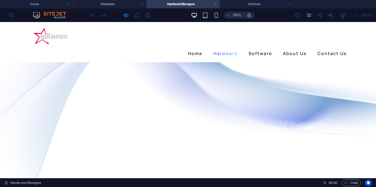
click at [234, 49] on link "Hardware" at bounding box center [225, 53] width 29 height 9
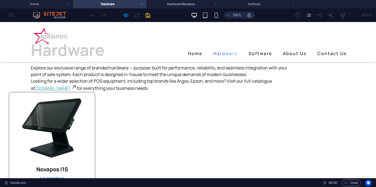
scroll to position [28, 0]
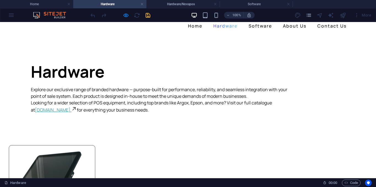
click at [52, 107] on u "[DOMAIN_NAME]" at bounding box center [53, 110] width 36 height 6
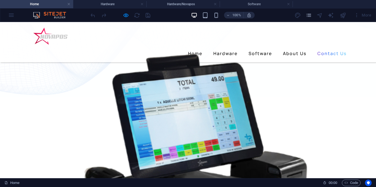
scroll to position [110, 0]
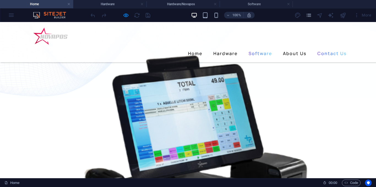
click at [253, 49] on link "Software" at bounding box center [260, 53] width 28 height 9
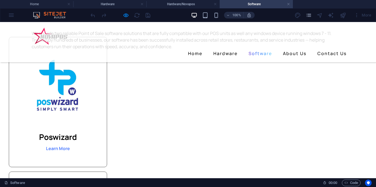
scroll to position [83, 0]
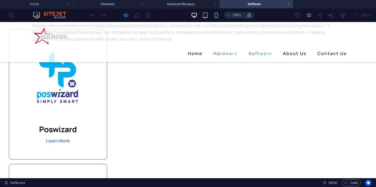
click at [233, 49] on link "Hardware" at bounding box center [225, 53] width 29 height 9
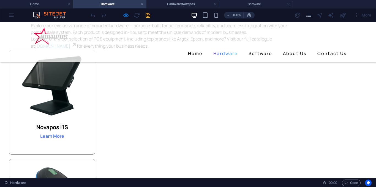
scroll to position [55, 0]
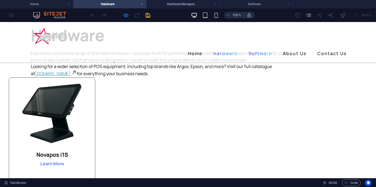
click at [261, 49] on link "Software" at bounding box center [260, 53] width 28 height 9
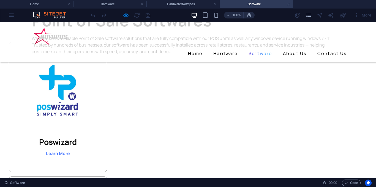
scroll to position [83, 0]
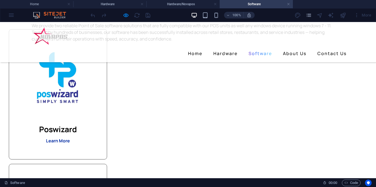
click at [70, 141] on strong "Learn More" at bounding box center [58, 141] width 24 height 6
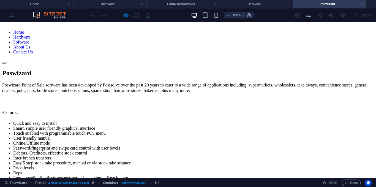
scroll to position [0, 0]
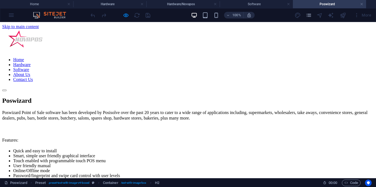
click at [197, 57] on nav "Home Hardware Software About Us Contact Us" at bounding box center [188, 69] width 372 height 25
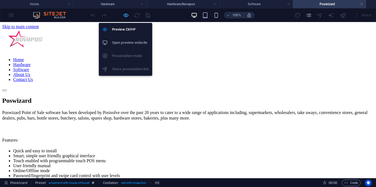
click at [124, 15] on icon "button" at bounding box center [126, 15] width 6 height 6
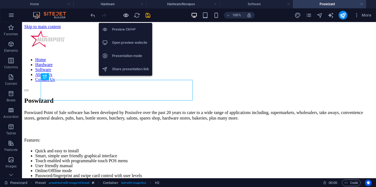
drag, startPoint x: 127, startPoint y: 16, endPoint x: 197, endPoint y: 9, distance: 70.3
click at [127, 16] on icon "button" at bounding box center [126, 15] width 6 height 6
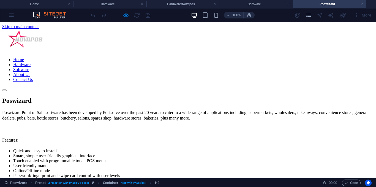
click at [31, 62] on link "Hardware" at bounding box center [21, 64] width 17 height 5
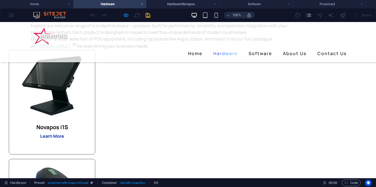
click at [64, 139] on strong "Learn More" at bounding box center [52, 136] width 24 height 6
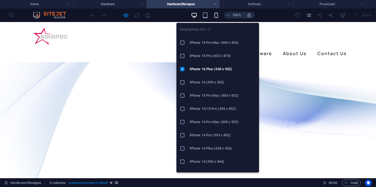
click at [219, 15] on icon "button" at bounding box center [216, 15] width 6 height 6
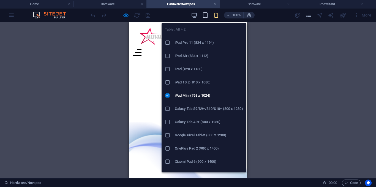
click at [208, 16] on icon "button" at bounding box center [205, 15] width 6 height 6
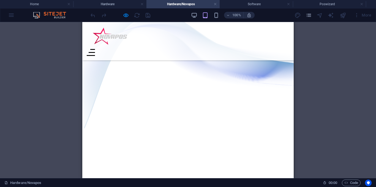
scroll to position [9, 0]
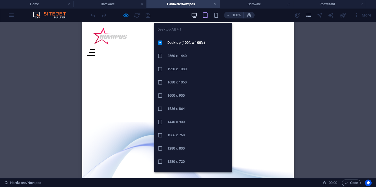
click at [197, 13] on icon "button" at bounding box center [194, 15] width 6 height 6
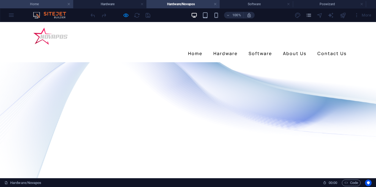
scroll to position [0, 0]
click at [226, 49] on link "Hardware" at bounding box center [225, 53] width 29 height 9
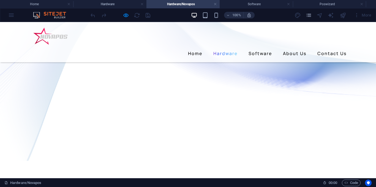
scroll to position [83, 0]
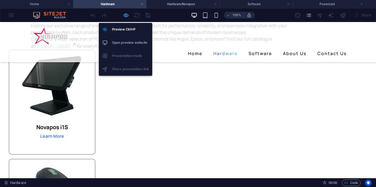
click at [124, 16] on icon "button" at bounding box center [126, 15] width 6 height 6
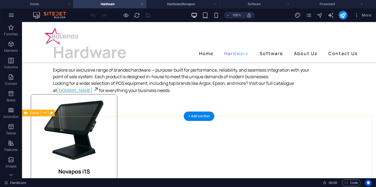
scroll to position [55, 0]
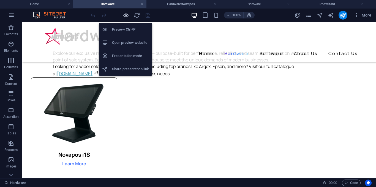
click at [128, 15] on icon "button" at bounding box center [126, 15] width 6 height 6
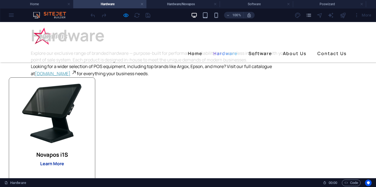
click at [64, 163] on strong "Learn More" at bounding box center [52, 164] width 24 height 6
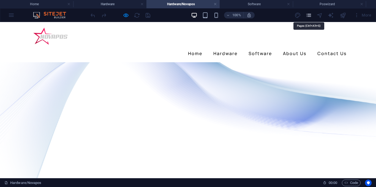
click at [308, 14] on icon "pages" at bounding box center [309, 15] width 6 height 6
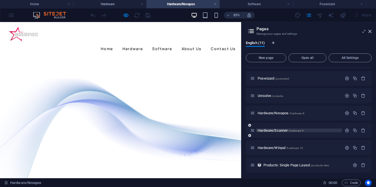
scroll to position [84, 0]
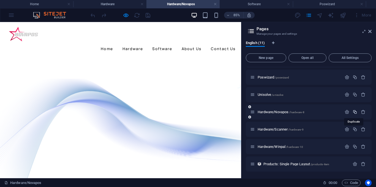
click at [353, 112] on icon "button" at bounding box center [355, 112] width 5 height 5
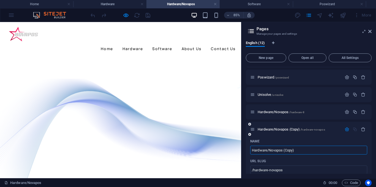
click at [300, 153] on input "Hardware/Novapos (Copy)" at bounding box center [308, 150] width 117 height 9
type input "Hardware/Scanwiz"
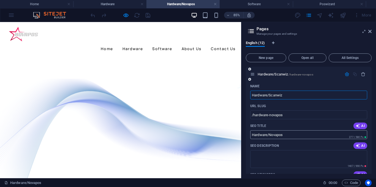
scroll to position [111, 0]
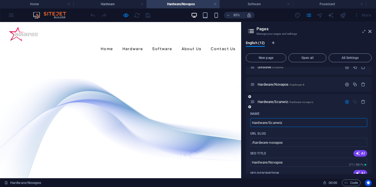
click at [348, 102] on icon "button" at bounding box center [347, 101] width 5 height 5
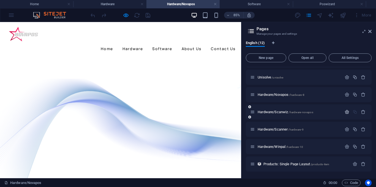
scroll to position [101, 0]
click at [275, 129] on span "Hardware/Scanner /hardware-9" at bounding box center [281, 129] width 46 height 4
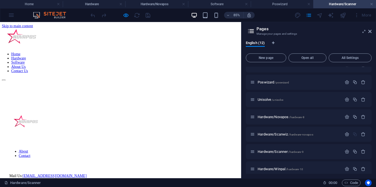
scroll to position [0, 0]
click at [371, 32] on icon at bounding box center [370, 31] width 3 height 4
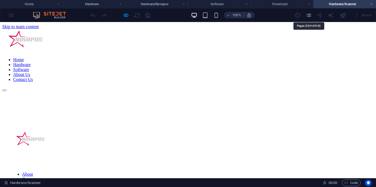
drag, startPoint x: 310, startPoint y: 15, endPoint x: 311, endPoint y: 19, distance: 3.3
click at [310, 15] on icon "pages" at bounding box center [309, 15] width 6 height 6
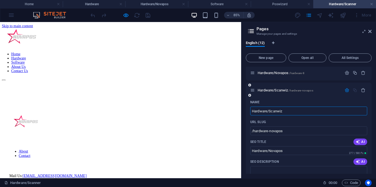
scroll to position [114, 0]
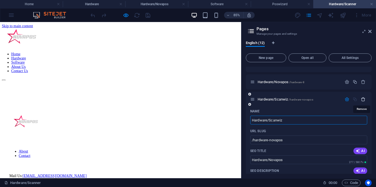
click at [363, 99] on icon "button" at bounding box center [363, 99] width 5 height 5
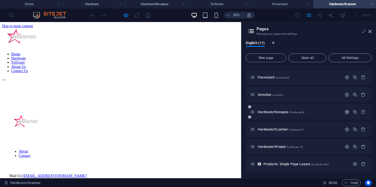
scroll to position [84, 0]
click at [280, 130] on span "Hardware/Scanner /hardware-9" at bounding box center [281, 129] width 46 height 4
click at [267, 128] on span "Hardware/Scanner /hardware-9" at bounding box center [281, 129] width 46 height 4
click at [264, 128] on span "Hardware/Scanner /hardware-9" at bounding box center [281, 129] width 46 height 4
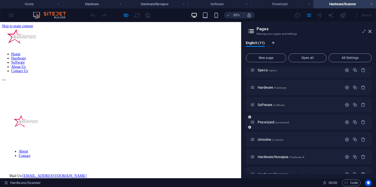
scroll to position [29, 0]
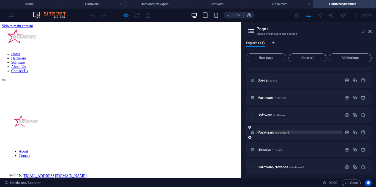
click at [270, 132] on span "Poswizard /poswizard" at bounding box center [273, 132] width 31 height 4
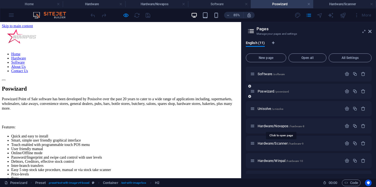
scroll to position [84, 0]
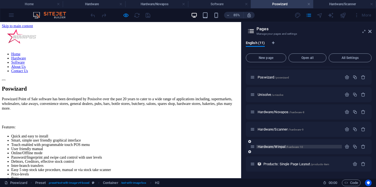
click at [274, 148] on div "Hardware/Winpal /hardware-10" at bounding box center [296, 146] width 92 height 6
click at [274, 147] on span "Hardware/Winpal /hardware-10" at bounding box center [280, 147] width 45 height 4
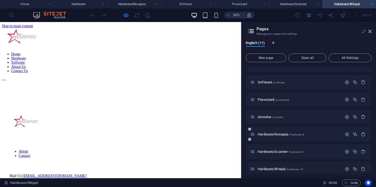
scroll to position [0, 0]
click at [270, 135] on span "Hardware/Novapos /hardware-8" at bounding box center [281, 134] width 47 height 4
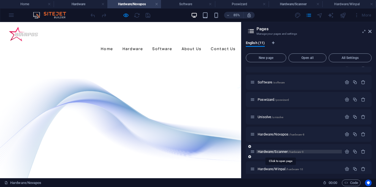
click at [273, 151] on span "Hardware/Scanner /hardware-9" at bounding box center [281, 152] width 46 height 4
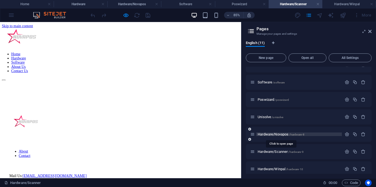
click at [269, 135] on span "Hardware/Novapos /hardware-8" at bounding box center [281, 134] width 47 height 4
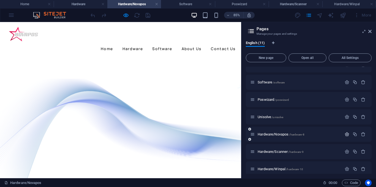
click at [348, 135] on icon "button" at bounding box center [347, 134] width 5 height 5
click at [347, 135] on icon "button" at bounding box center [347, 134] width 5 height 5
click at [345, 55] on button "All Settings" at bounding box center [350, 57] width 43 height 9
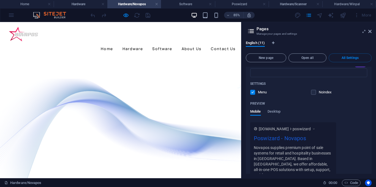
scroll to position [1328, 0]
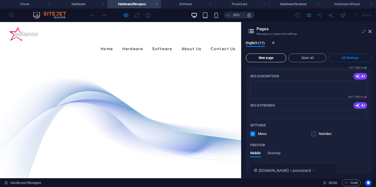
click at [273, 58] on span "New page" at bounding box center [266, 57] width 36 height 3
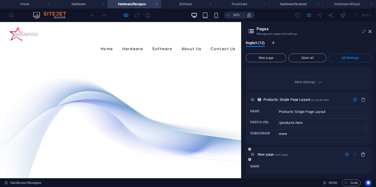
click at [364, 152] on icon "button" at bounding box center [363, 154] width 5 height 5
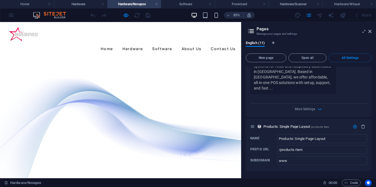
scroll to position [2402, 0]
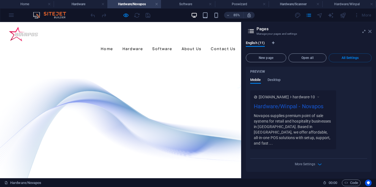
drag, startPoint x: 372, startPoint y: 12, endPoint x: 372, endPoint y: 30, distance: 17.9
click at [372, 30] on icon at bounding box center [370, 31] width 3 height 4
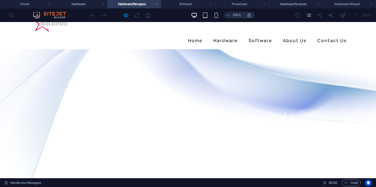
scroll to position [0, 0]
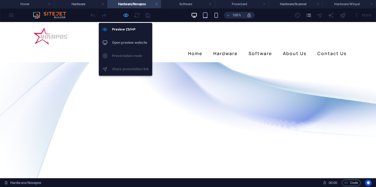
click at [126, 14] on icon "button" at bounding box center [126, 15] width 6 height 6
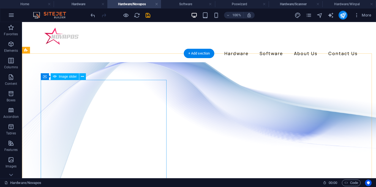
drag, startPoint x: 23, startPoint y: 55, endPoint x: 91, endPoint y: 105, distance: 84.1
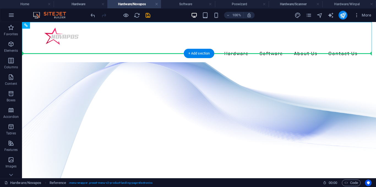
drag, startPoint x: 330, startPoint y: 49, endPoint x: 305, endPoint y: 80, distance: 39.7
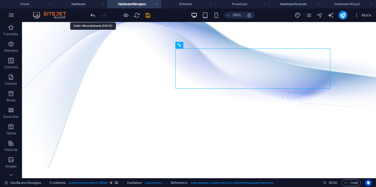
click at [91, 17] on icon "undo" at bounding box center [93, 15] width 6 height 6
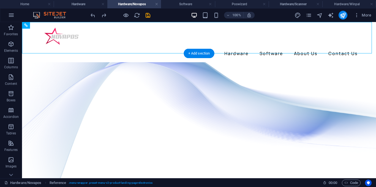
drag, startPoint x: 23, startPoint y: 72, endPoint x: 26, endPoint y: 70, distance: 3.9
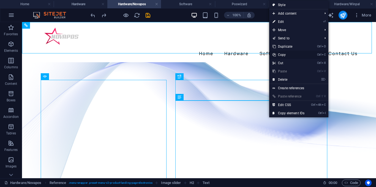
click at [284, 54] on link "Ctrl C Copy" at bounding box center [288, 55] width 39 height 8
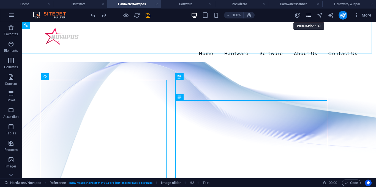
click at [308, 17] on icon "pages" at bounding box center [309, 15] width 6 height 6
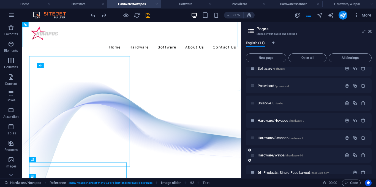
scroll to position [83, 0]
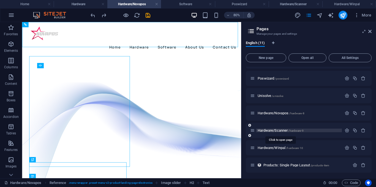
click at [270, 129] on span "Hardware/Scanner /hardware-9" at bounding box center [281, 130] width 46 height 4
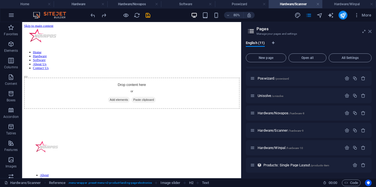
drag, startPoint x: 371, startPoint y: 31, endPoint x: 197, endPoint y: 64, distance: 177.0
click at [371, 31] on icon at bounding box center [370, 31] width 3 height 4
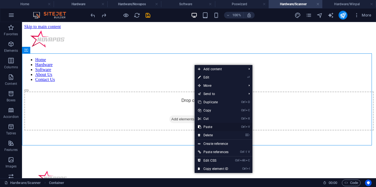
click at [207, 124] on link "Ctrl V Paste" at bounding box center [213, 127] width 37 height 8
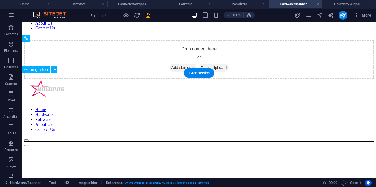
scroll to position [0, 0]
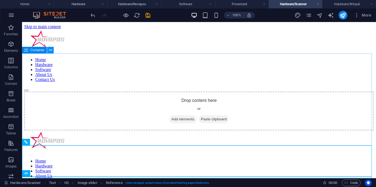
click at [49, 51] on icon at bounding box center [50, 50] width 3 height 6
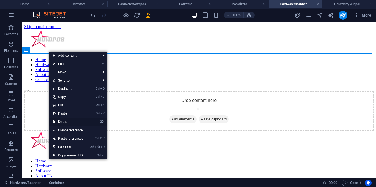
drag, startPoint x: 66, startPoint y: 120, endPoint x: 43, endPoint y: 98, distance: 31.2
click at [66, 120] on link "⌦ Delete" at bounding box center [67, 122] width 37 height 8
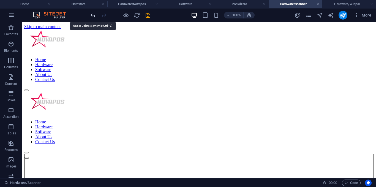
click at [92, 15] on icon "undo" at bounding box center [93, 15] width 6 height 6
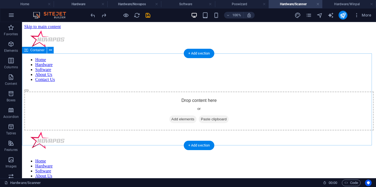
click at [178, 115] on span "Add elements" at bounding box center [182, 119] width 27 height 8
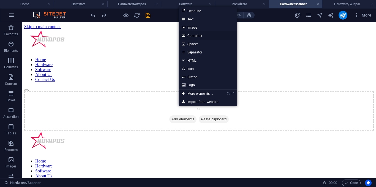
drag, startPoint x: 198, startPoint y: 35, endPoint x: 82, endPoint y: 21, distance: 116.2
click at [198, 35] on link "Container" at bounding box center [208, 35] width 58 height 8
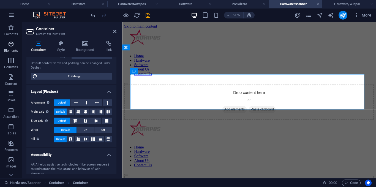
click at [16, 50] on p "Elements" at bounding box center [11, 50] width 14 height 4
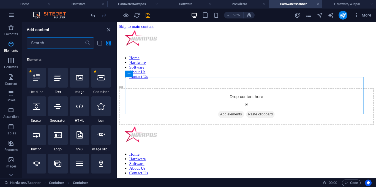
scroll to position [59, 0]
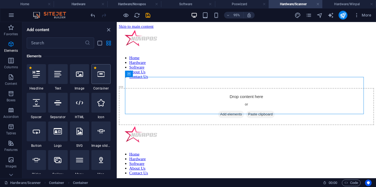
click at [102, 77] on icon at bounding box center [100, 74] width 7 height 7
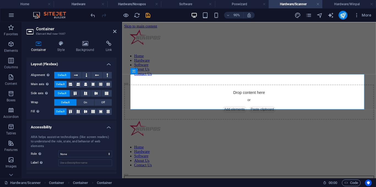
scroll to position [28, 0]
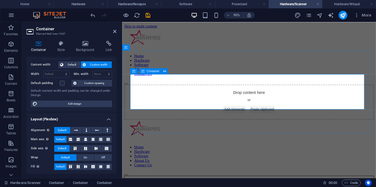
click at [239, 115] on span "Add elements" at bounding box center [247, 119] width 27 height 8
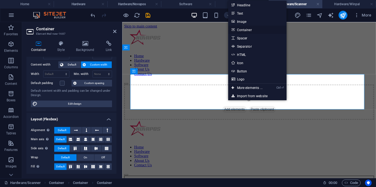
click at [250, 31] on link "Container" at bounding box center [257, 30] width 58 height 8
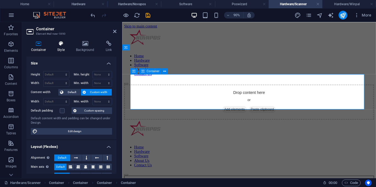
click at [55, 45] on icon at bounding box center [61, 44] width 17 height 6
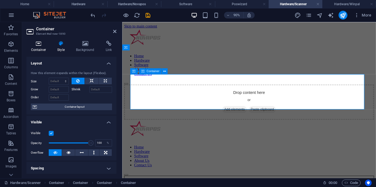
click at [38, 45] on icon at bounding box center [38, 44] width 24 height 6
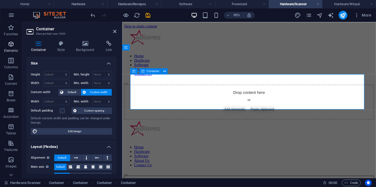
click at [10, 46] on icon "button" at bounding box center [11, 44] width 7 height 7
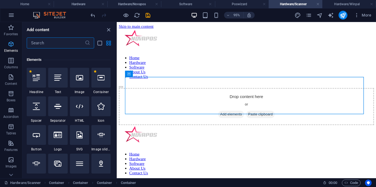
scroll to position [59, 0]
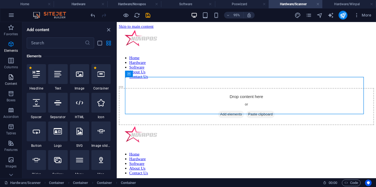
click at [9, 79] on icon "button" at bounding box center [11, 77] width 7 height 7
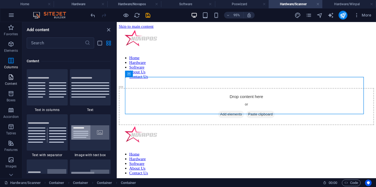
scroll to position [964, 0]
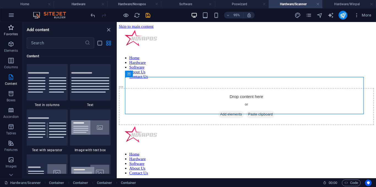
click at [15, 35] on p "Favorites" at bounding box center [11, 34] width 14 height 4
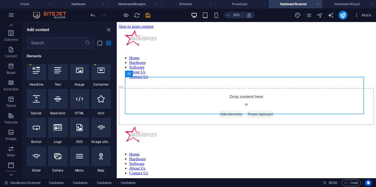
scroll to position [55, 0]
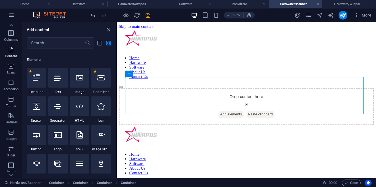
click at [16, 51] on span "Content" at bounding box center [11, 52] width 22 height 13
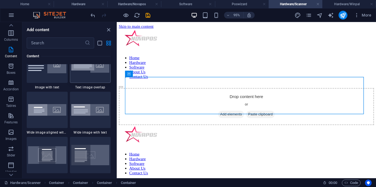
scroll to position [1074, 0]
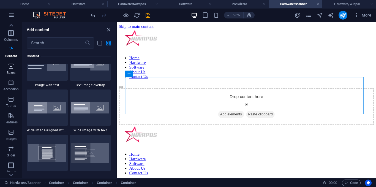
click at [9, 74] on p "Boxes" at bounding box center [11, 73] width 9 height 4
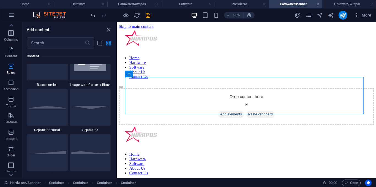
scroll to position [1519, 0]
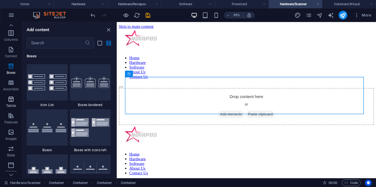
click at [12, 104] on p "Tables" at bounding box center [11, 106] width 10 height 4
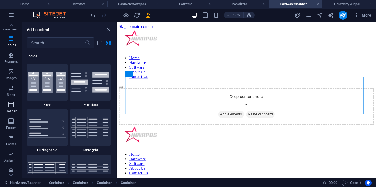
scroll to position [92, 0]
click at [10, 133] on icon "button" at bounding box center [11, 134] width 7 height 7
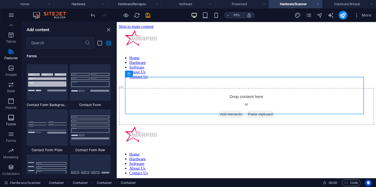
click at [10, 123] on p "Footer" at bounding box center [11, 124] width 10 height 4
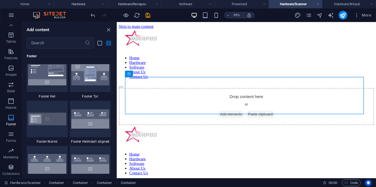
scroll to position [3647, 0]
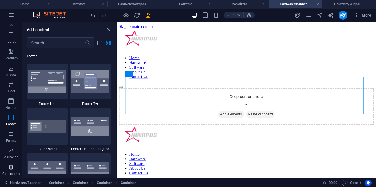
click at [10, 164] on icon "button" at bounding box center [11, 167] width 7 height 7
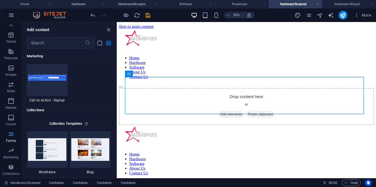
scroll to position [5042, 0]
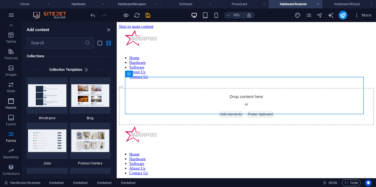
click at [11, 101] on icon "button" at bounding box center [11, 101] width 7 height 7
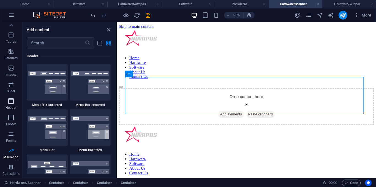
scroll to position [0, 0]
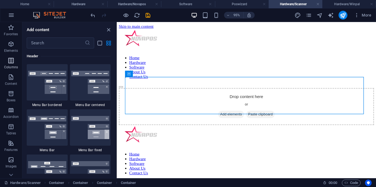
click at [19, 65] on span "Columns" at bounding box center [11, 63] width 22 height 13
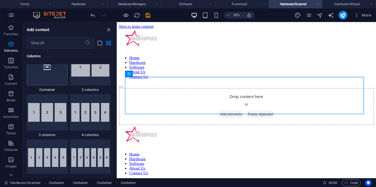
scroll to position [245, 0]
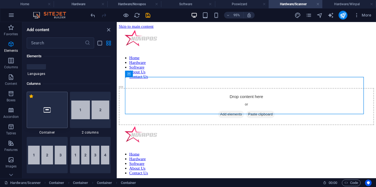
click at [52, 116] on div at bounding box center [47, 110] width 41 height 36
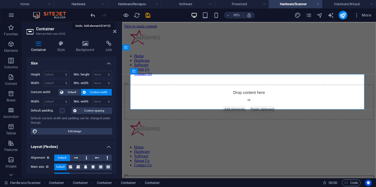
click at [94, 16] on icon "undo" at bounding box center [93, 15] width 6 height 6
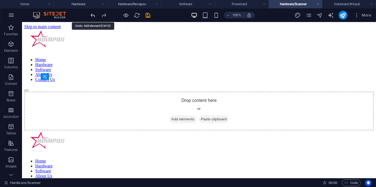
click at [94, 16] on icon "undo" at bounding box center [93, 15] width 6 height 6
click at [94, 13] on icon "undo" at bounding box center [93, 15] width 6 height 6
click at [93, 14] on icon "undo" at bounding box center [93, 15] width 6 height 6
click at [88, 16] on div "100% More" at bounding box center [188, 15] width 376 height 13
click at [91, 15] on icon "undo" at bounding box center [93, 15] width 6 height 6
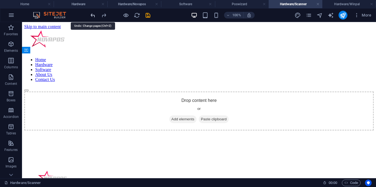
click at [91, 15] on icon "undo" at bounding box center [93, 15] width 6 height 6
click at [91, 15] on div at bounding box center [121, 15] width 62 height 9
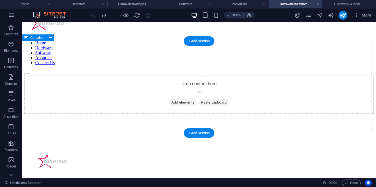
scroll to position [0, 0]
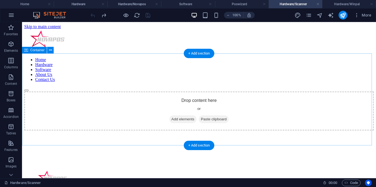
click at [162, 91] on div "Drop content here or Add elements Paste clipboard" at bounding box center [199, 110] width 350 height 39
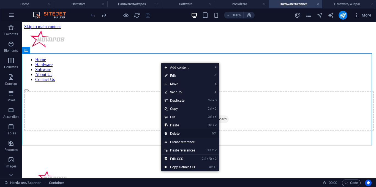
drag, startPoint x: 177, startPoint y: 132, endPoint x: 169, endPoint y: 102, distance: 30.8
click at [177, 132] on link "⌦ Delete" at bounding box center [179, 133] width 37 height 8
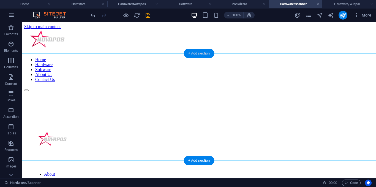
click at [195, 52] on div "+ Add section" at bounding box center [199, 53] width 31 height 9
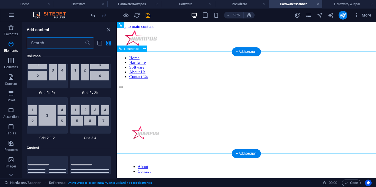
scroll to position [964, 0]
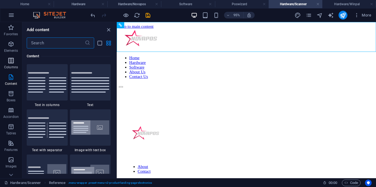
click at [12, 67] on p "Columns" at bounding box center [11, 67] width 14 height 4
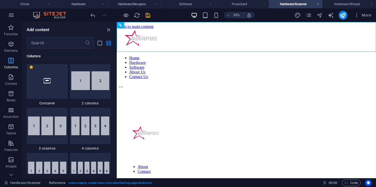
scroll to position [273, 0]
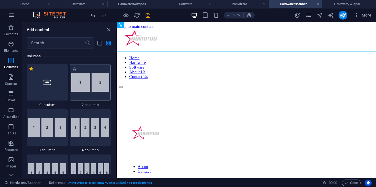
click at [88, 84] on img at bounding box center [90, 82] width 38 height 19
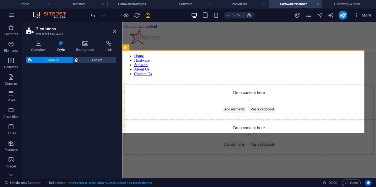
select select "rem"
select select "preset-columns-two-v2-default"
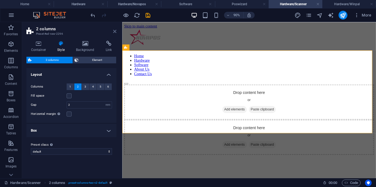
click at [114, 31] on icon at bounding box center [114, 31] width 3 height 4
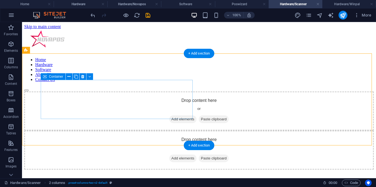
click at [169, 115] on span "Add elements" at bounding box center [182, 119] width 27 height 8
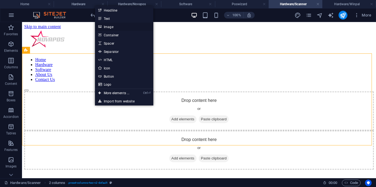
click at [112, 27] on link "Image" at bounding box center [124, 27] width 58 height 8
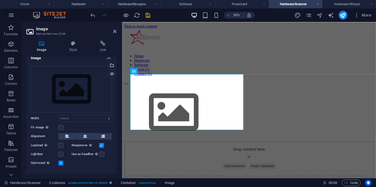
scroll to position [0, 0]
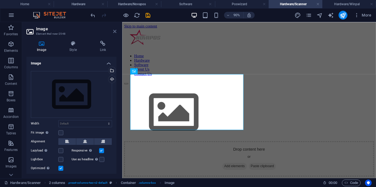
click at [114, 30] on icon at bounding box center [114, 31] width 3 height 4
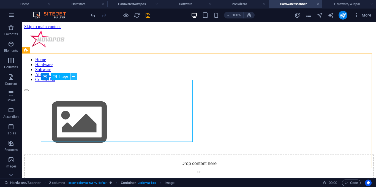
click at [71, 77] on button at bounding box center [74, 76] width 7 height 7
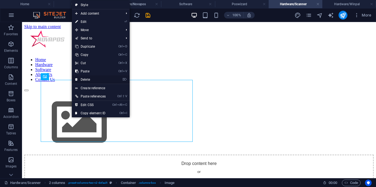
click at [88, 80] on link "⌦ Delete" at bounding box center [90, 79] width 37 height 8
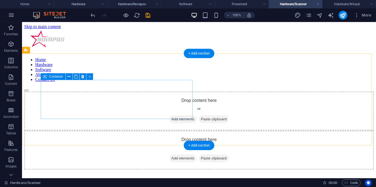
click at [169, 115] on span "Add elements" at bounding box center [182, 119] width 27 height 8
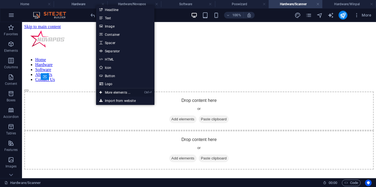
click at [118, 93] on link "Ctrl ⏎ More elements ..." at bounding box center [115, 92] width 38 height 8
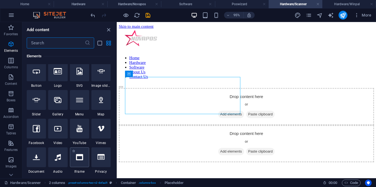
scroll to position [86, 0]
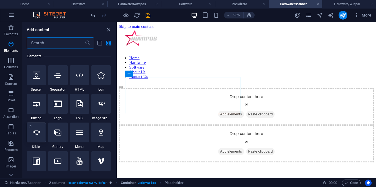
click at [39, 136] on div at bounding box center [36, 133] width 19 height 20
select select "ms"
select select "s"
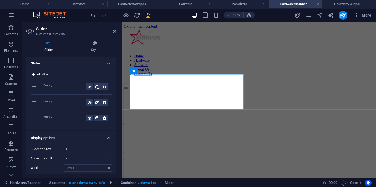
click at [47, 88] on div "Empty" at bounding box center [65, 86] width 42 height 7
click at [40, 86] on div "Empty" at bounding box center [75, 86] width 73 height 15
click at [39, 74] on span "Add slide" at bounding box center [41, 74] width 11 height 7
click at [103, 136] on icon at bounding box center [104, 134] width 3 height 7
click at [33, 86] on div "1" at bounding box center [35, 86] width 8 height 15
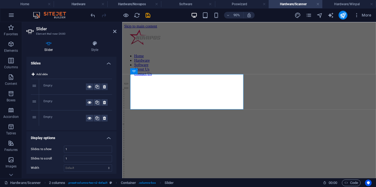
click at [48, 87] on div "Empty" at bounding box center [65, 86] width 42 height 7
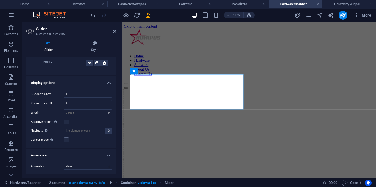
scroll to position [0, 0]
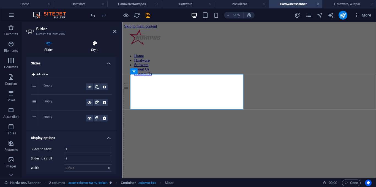
click at [98, 47] on h4 "Style" at bounding box center [94, 47] width 43 height 12
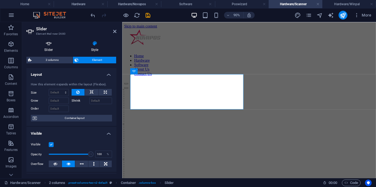
click at [55, 48] on h4 "Slider" at bounding box center [49, 47] width 47 height 12
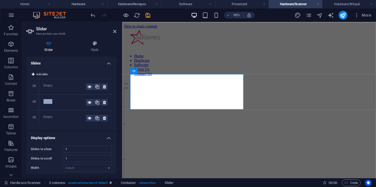
drag, startPoint x: 54, startPoint y: 86, endPoint x: 59, endPoint y: 91, distance: 7.4
click at [55, 103] on div "1 Empty 2 Empty 3 Empty" at bounding box center [71, 102] width 81 height 47
click at [60, 85] on div "Empty" at bounding box center [65, 86] width 42 height 7
click at [59, 159] on span "Add elements" at bounding box center [45, 163] width 27 height 8
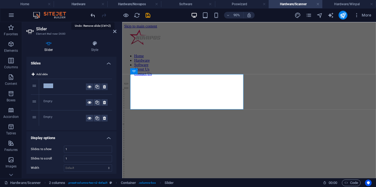
click at [91, 16] on icon "undo" at bounding box center [93, 15] width 6 height 6
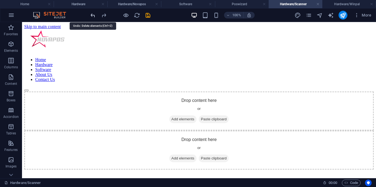
click at [91, 16] on icon "undo" at bounding box center [93, 15] width 6 height 6
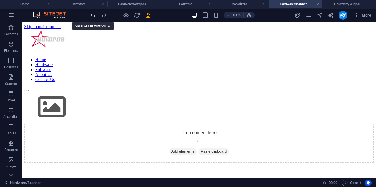
click at [94, 15] on icon "undo" at bounding box center [93, 15] width 6 height 6
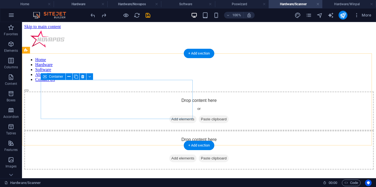
click at [169, 115] on span "Add elements" at bounding box center [182, 119] width 27 height 8
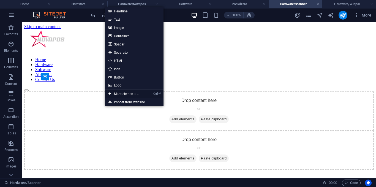
click at [124, 92] on link "Ctrl ⏎ More elements ..." at bounding box center [124, 94] width 38 height 8
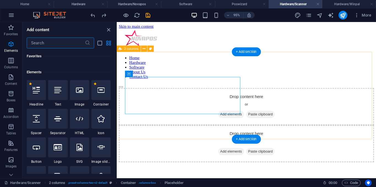
scroll to position [59, 0]
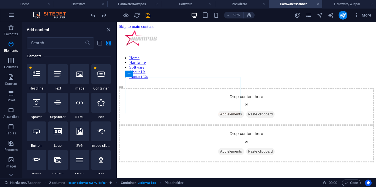
click at [102, 135] on div at bounding box center [100, 131] width 19 height 20
select select "ms"
select select "s"
select select "progressive"
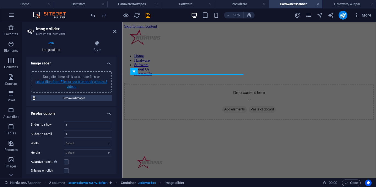
click at [74, 83] on link "select files from Files or our free stock photos & videos" at bounding box center [72, 84] width 72 height 9
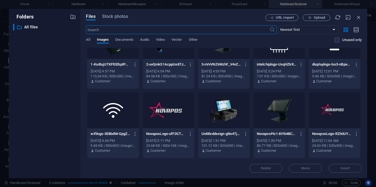
scroll to position [136, 0]
